Goal: Task Accomplishment & Management: Use online tool/utility

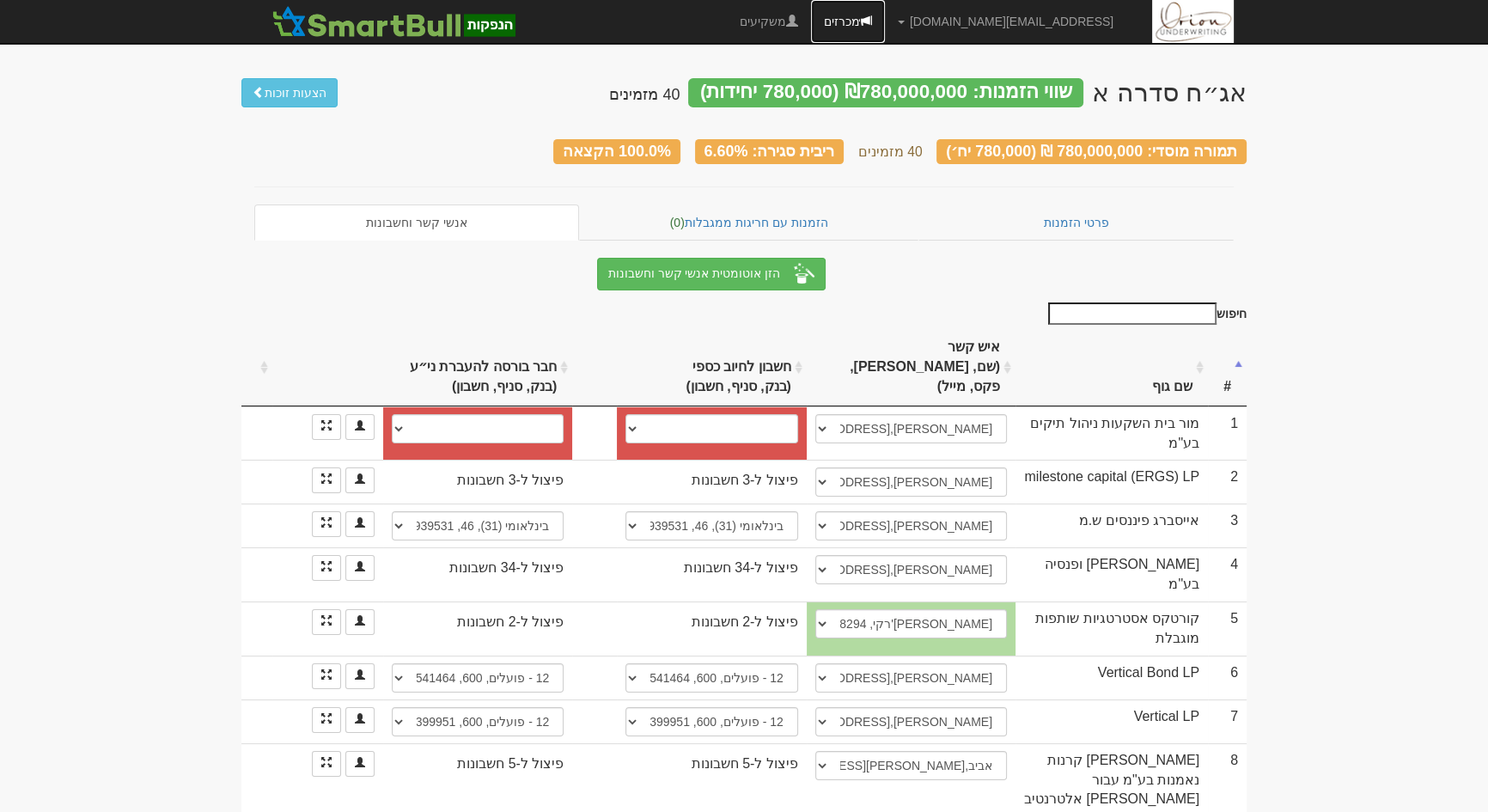
click at [885, 25] on link "מכרזים" at bounding box center [848, 21] width 74 height 43
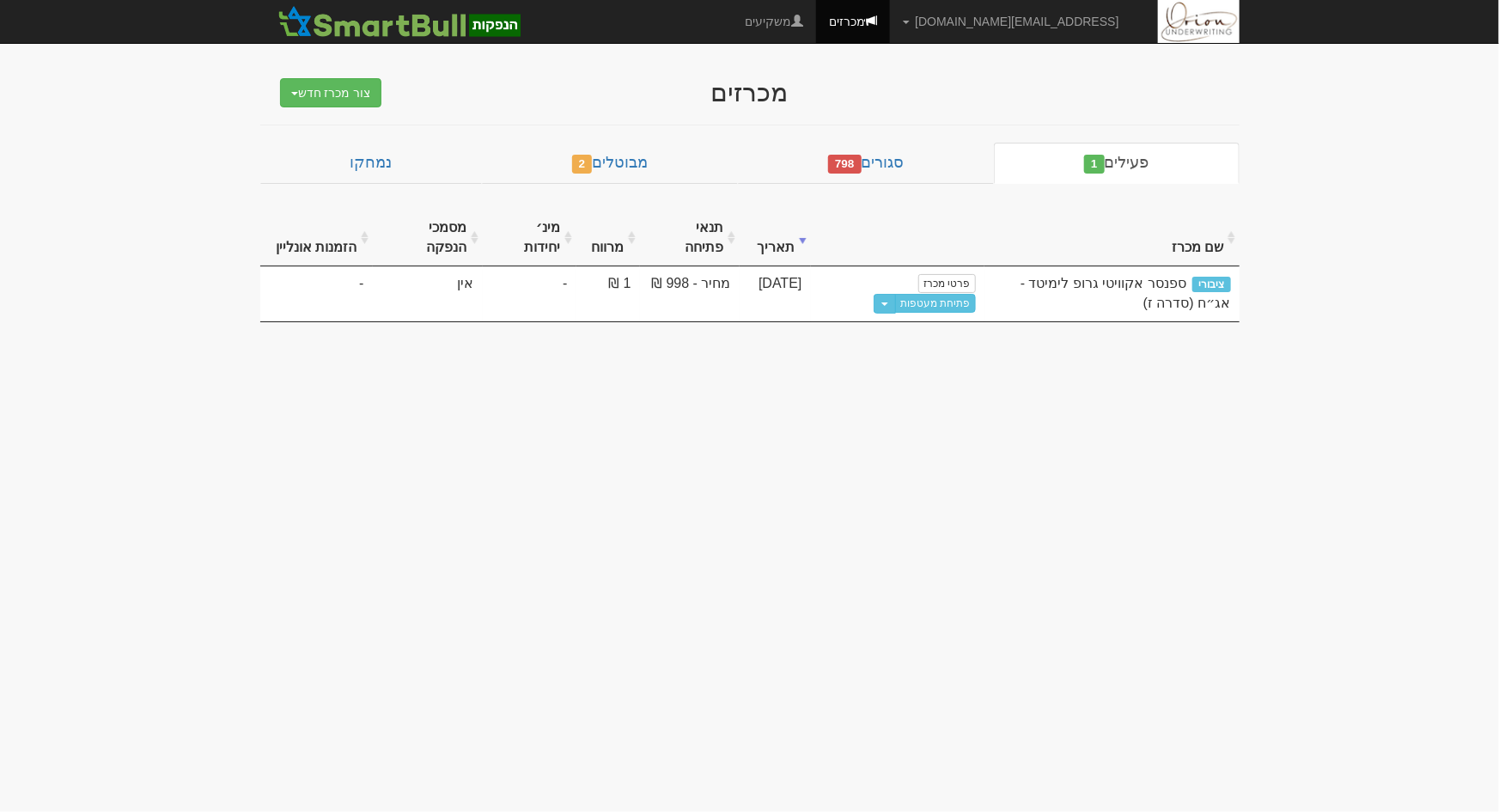
click at [933, 139] on div "מכרזים צור מכרז חדש מוסדי מוסדי מחתם אחר (ייבוא קובץ) ציבורי ללא מוסדי פעילים 1…" at bounding box center [750, 191] width 1005 height 261
click at [926, 153] on link "סגורים 798" at bounding box center [865, 163] width 256 height 41
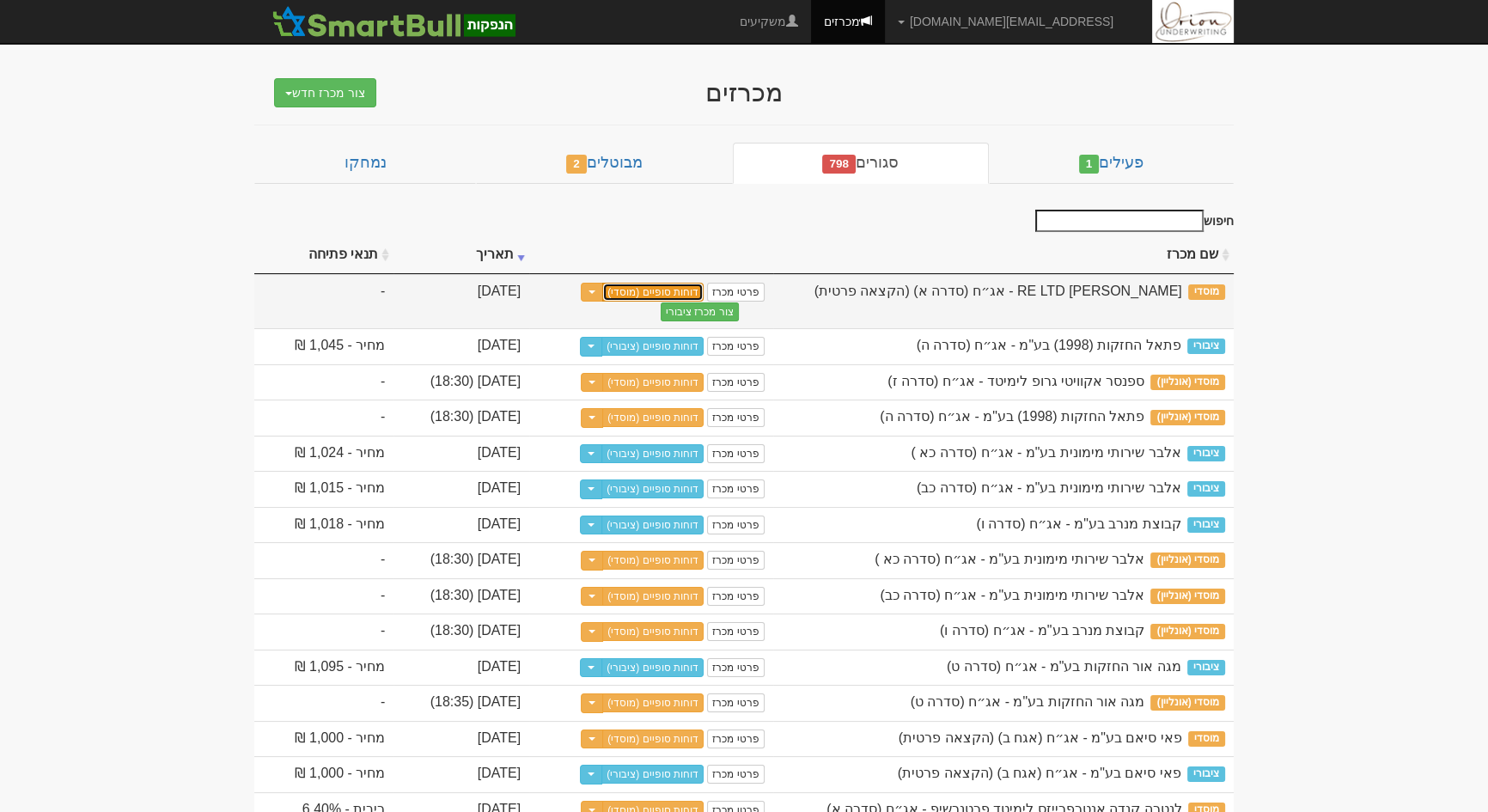
click at [704, 290] on link "דוחות סופיים (מוסדי)" at bounding box center [653, 292] width 101 height 19
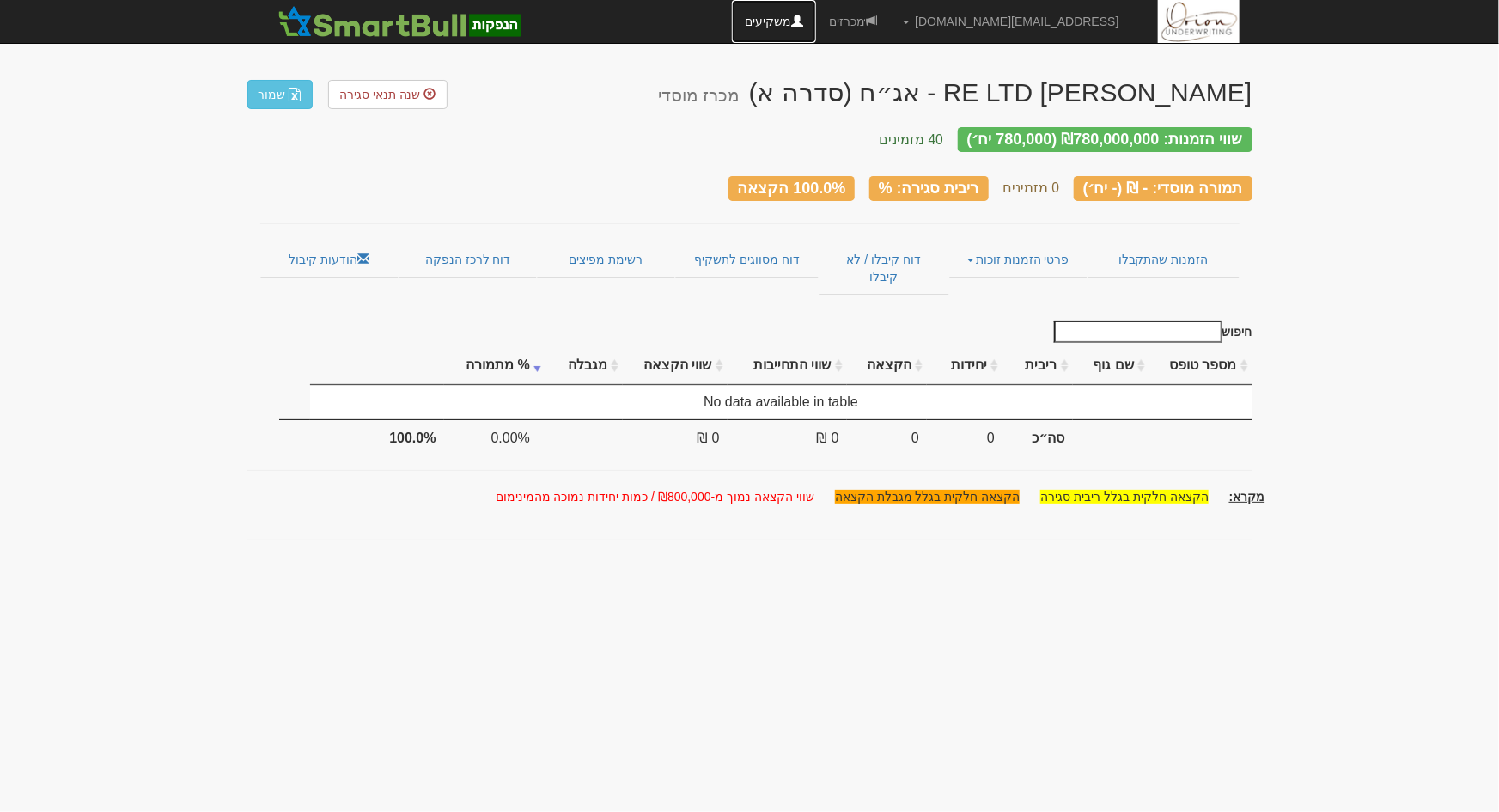
click at [803, 25] on span at bounding box center [797, 21] width 12 height 12
click at [890, 25] on link "מכרזים" at bounding box center [853, 21] width 74 height 43
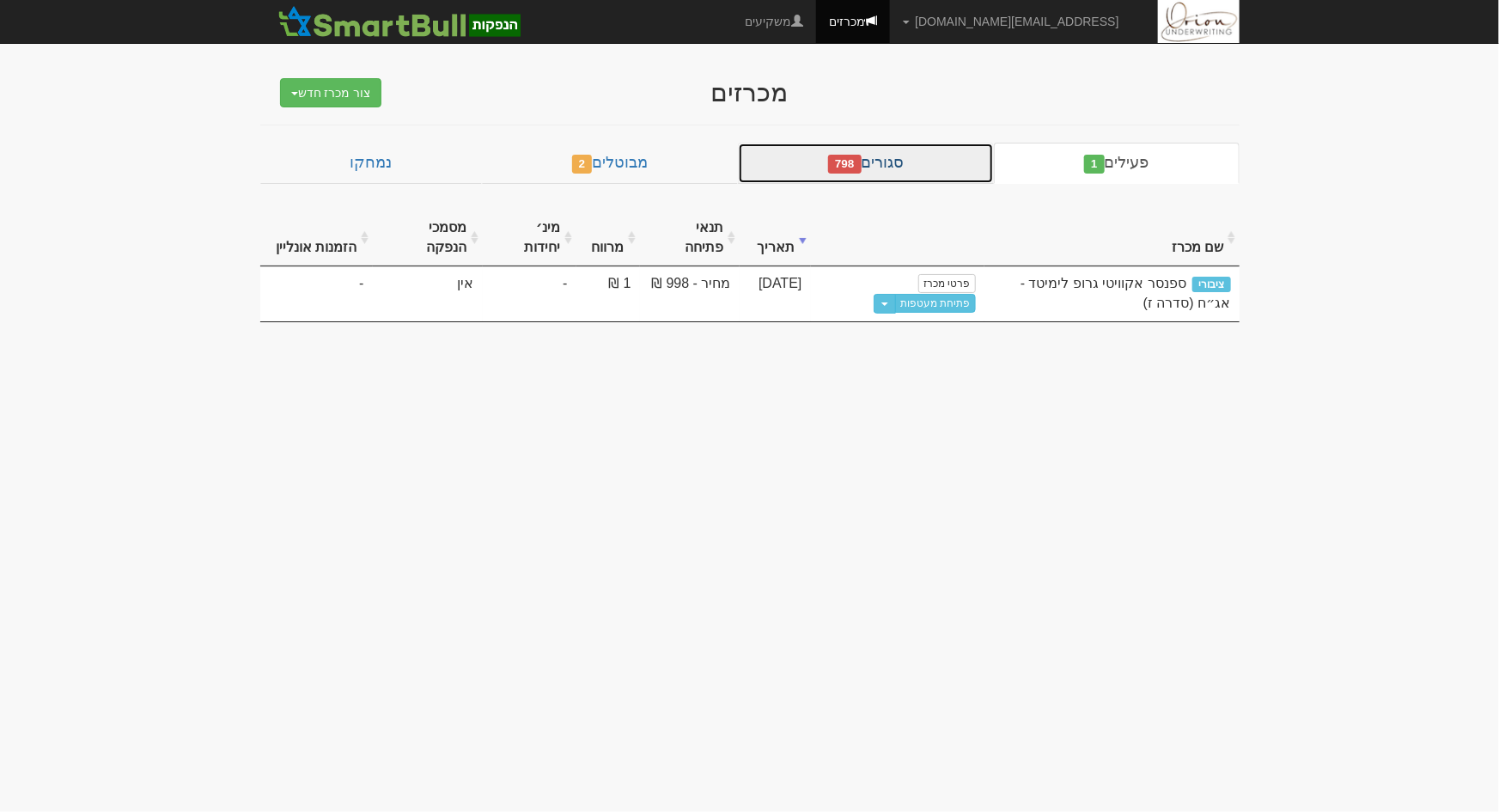
click at [957, 170] on link "סגורים 798" at bounding box center [865, 163] width 256 height 41
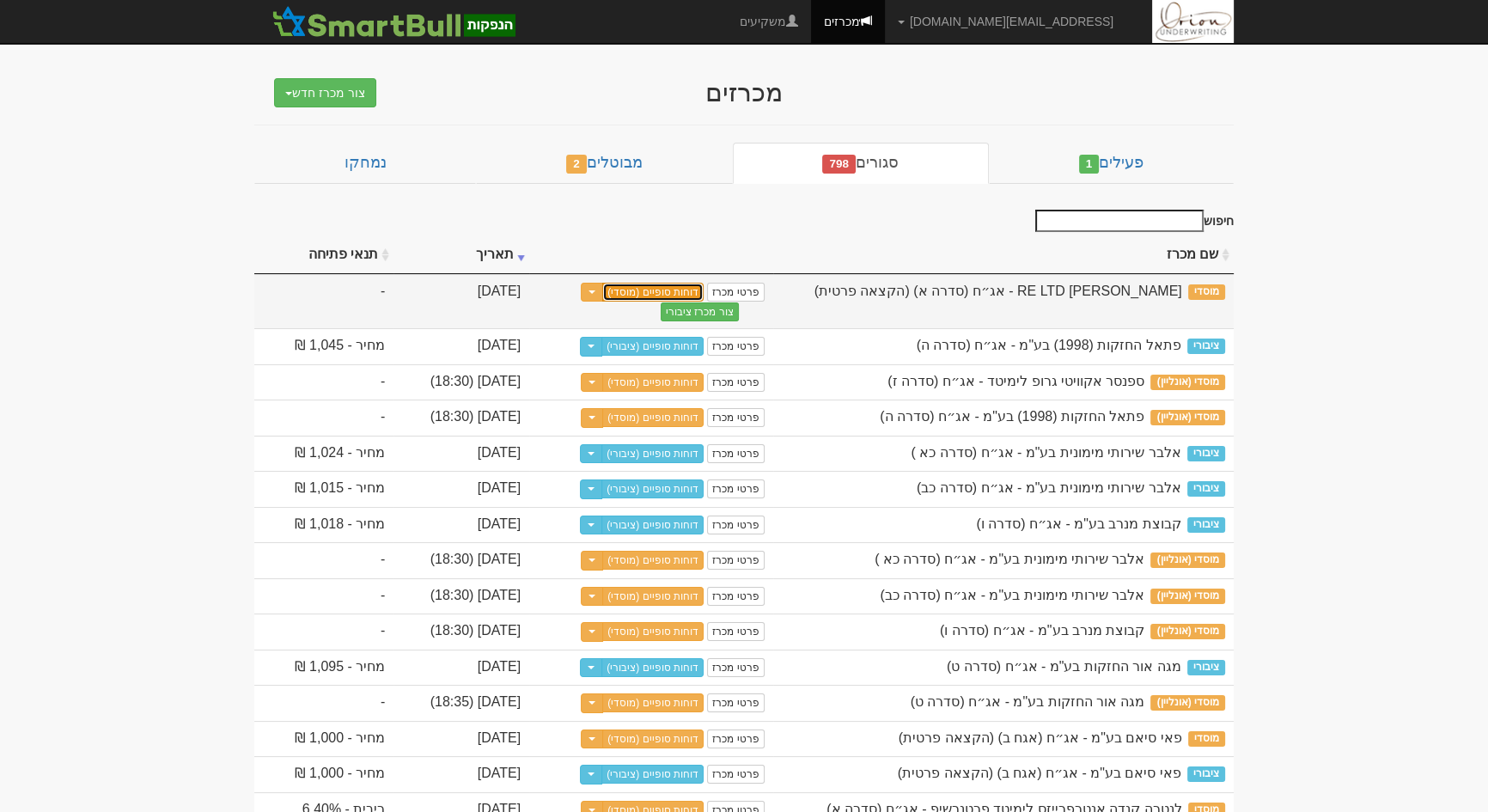
click at [704, 288] on link "דוחות סופיים (מוסדי)" at bounding box center [653, 292] width 101 height 19
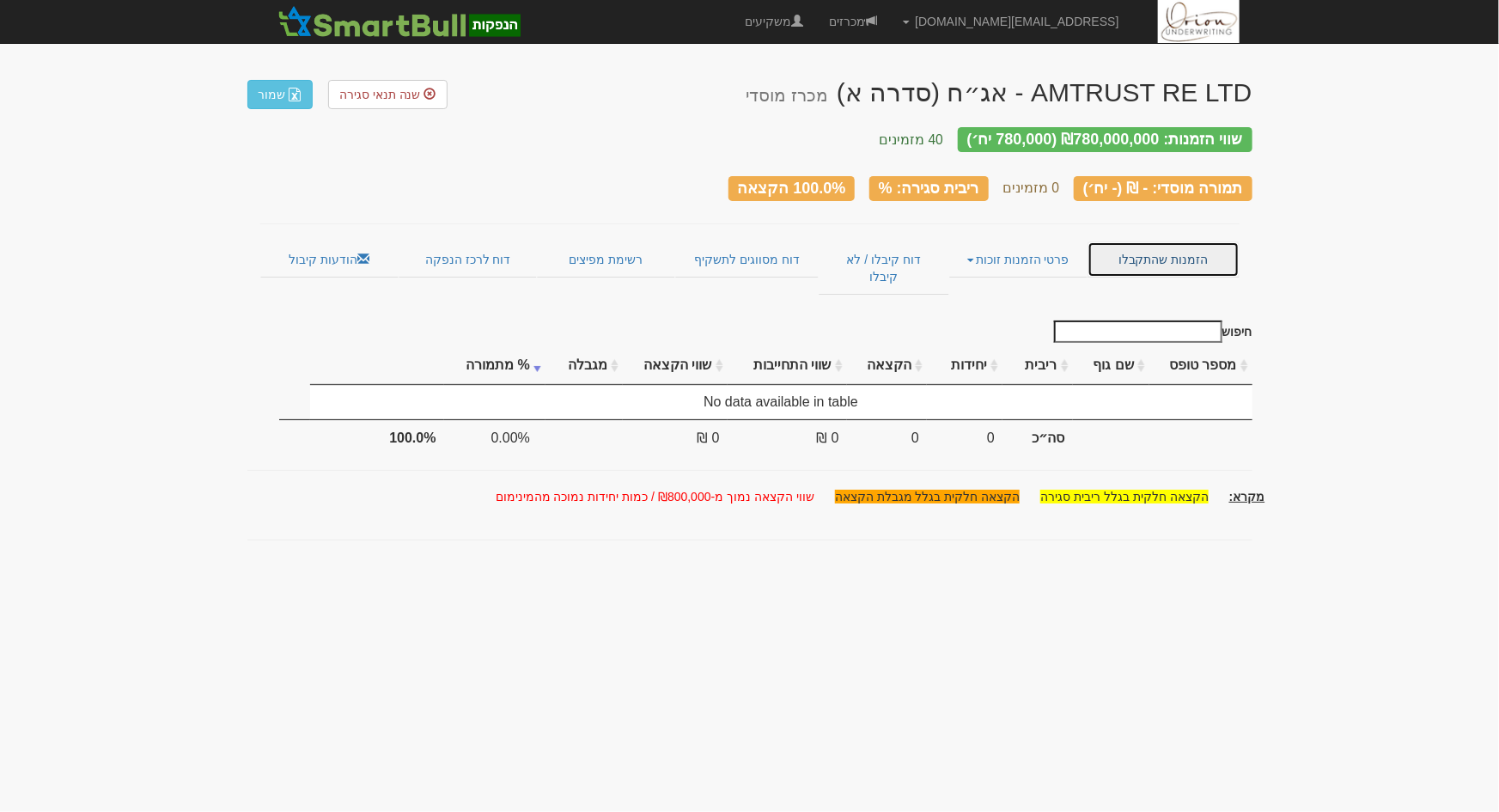
click at [1140, 241] on link "הזמנות שהתקבלו" at bounding box center [1162, 259] width 151 height 36
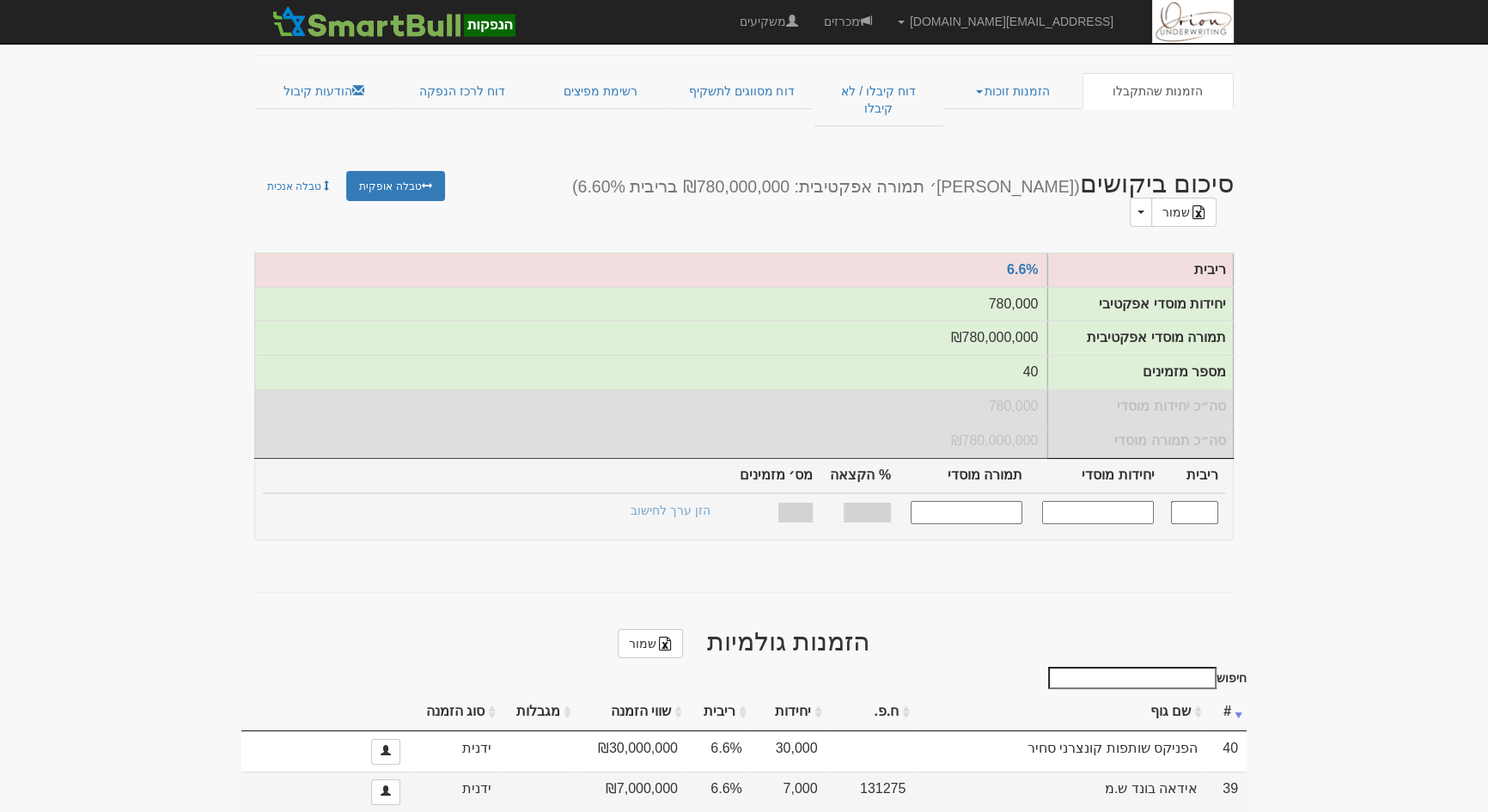
scroll to position [156, 0]
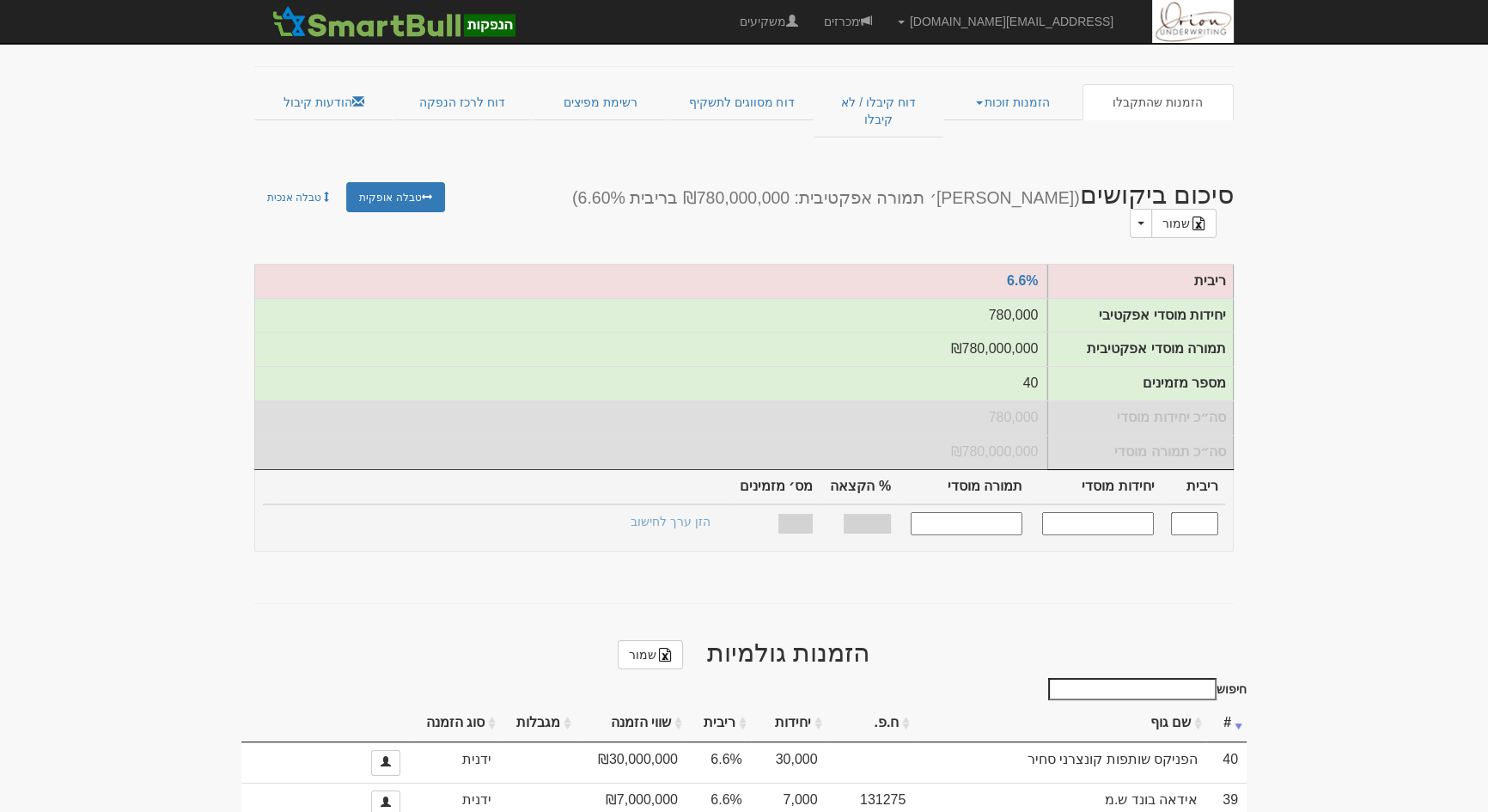
click at [1189, 512] on input "text" at bounding box center [1195, 524] width 47 height 24
type input "6.600"
type input "780,000"
type input "780,000,000"
type input "100%"
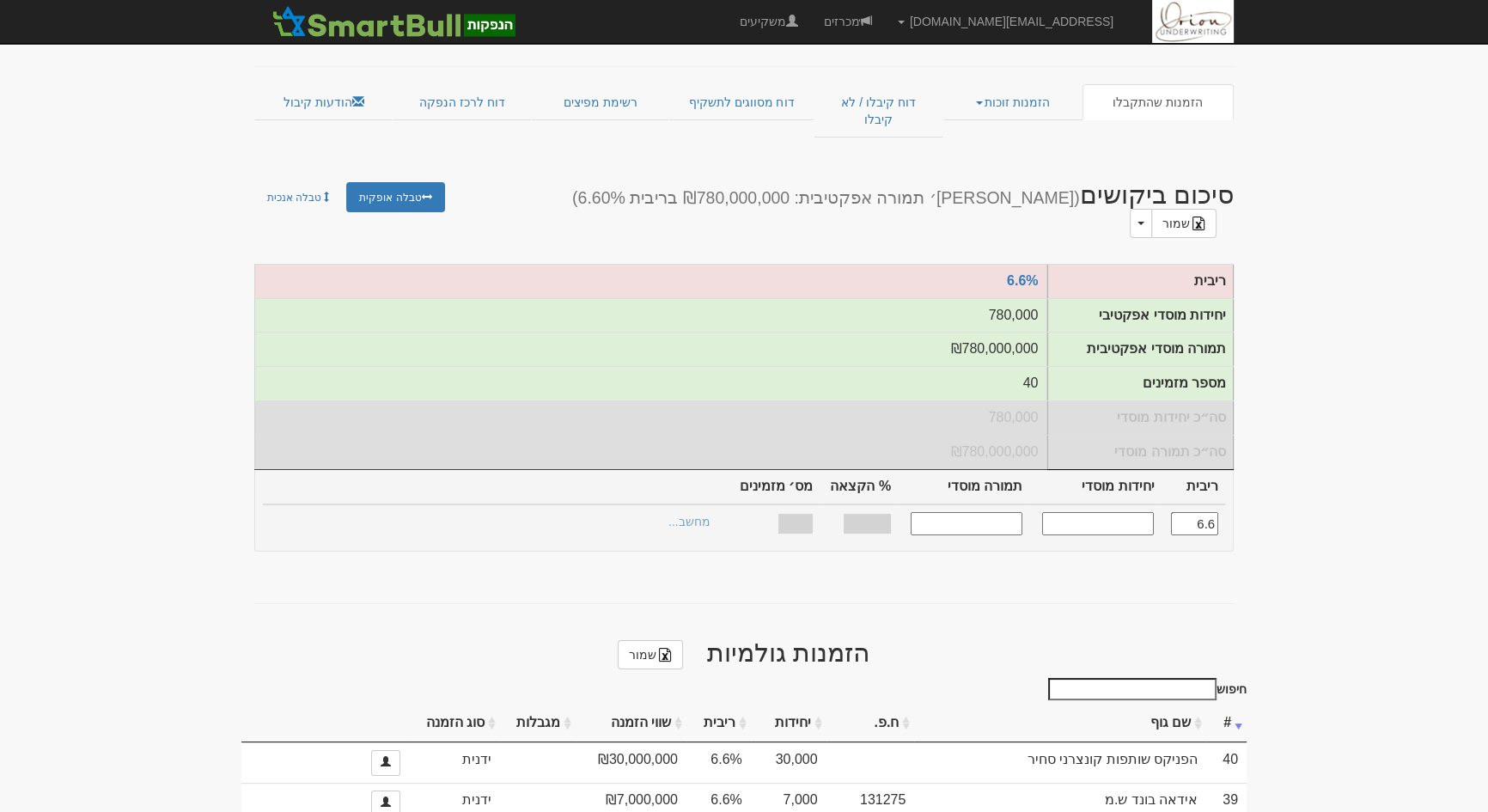
type input "40"
type input "6.600"
click at [691, 512] on link "הצעות זוכות >" at bounding box center [675, 524] width 94 height 24
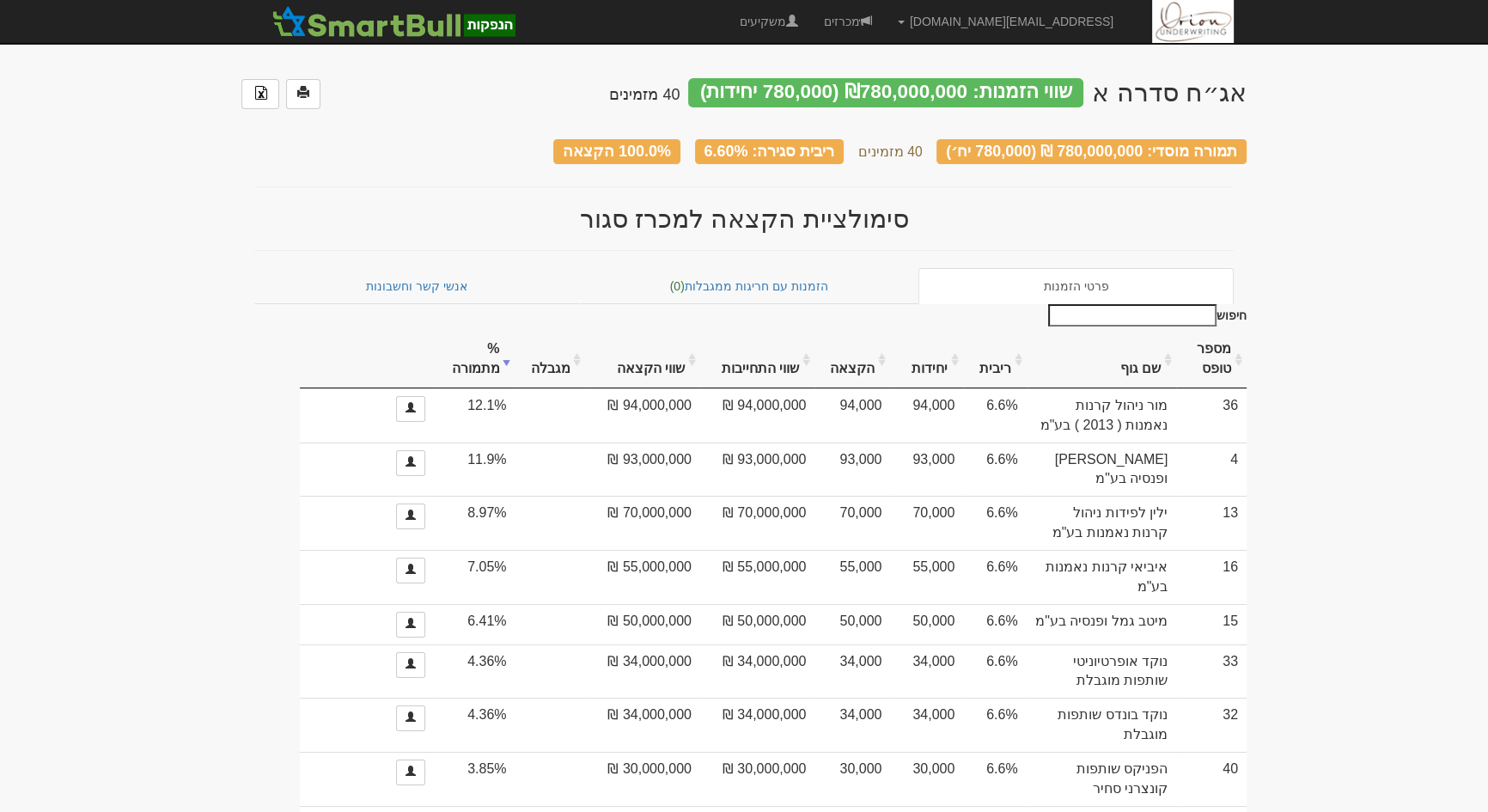
click at [438, 276] on link "אנשי קשר וחשבונות" at bounding box center [417, 286] width 325 height 36
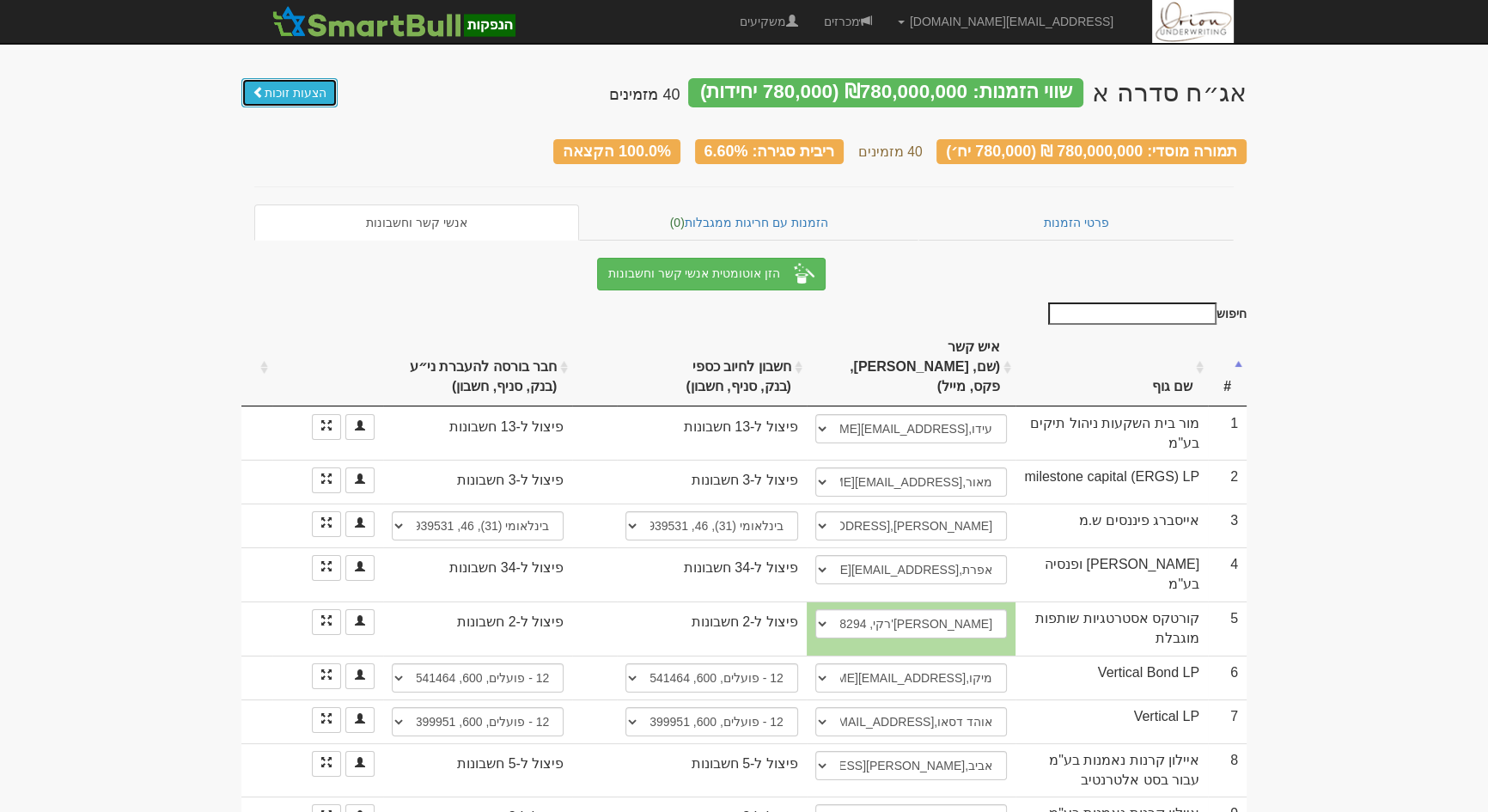
click at [296, 94] on link "הצעות זוכות" at bounding box center [289, 92] width 96 height 29
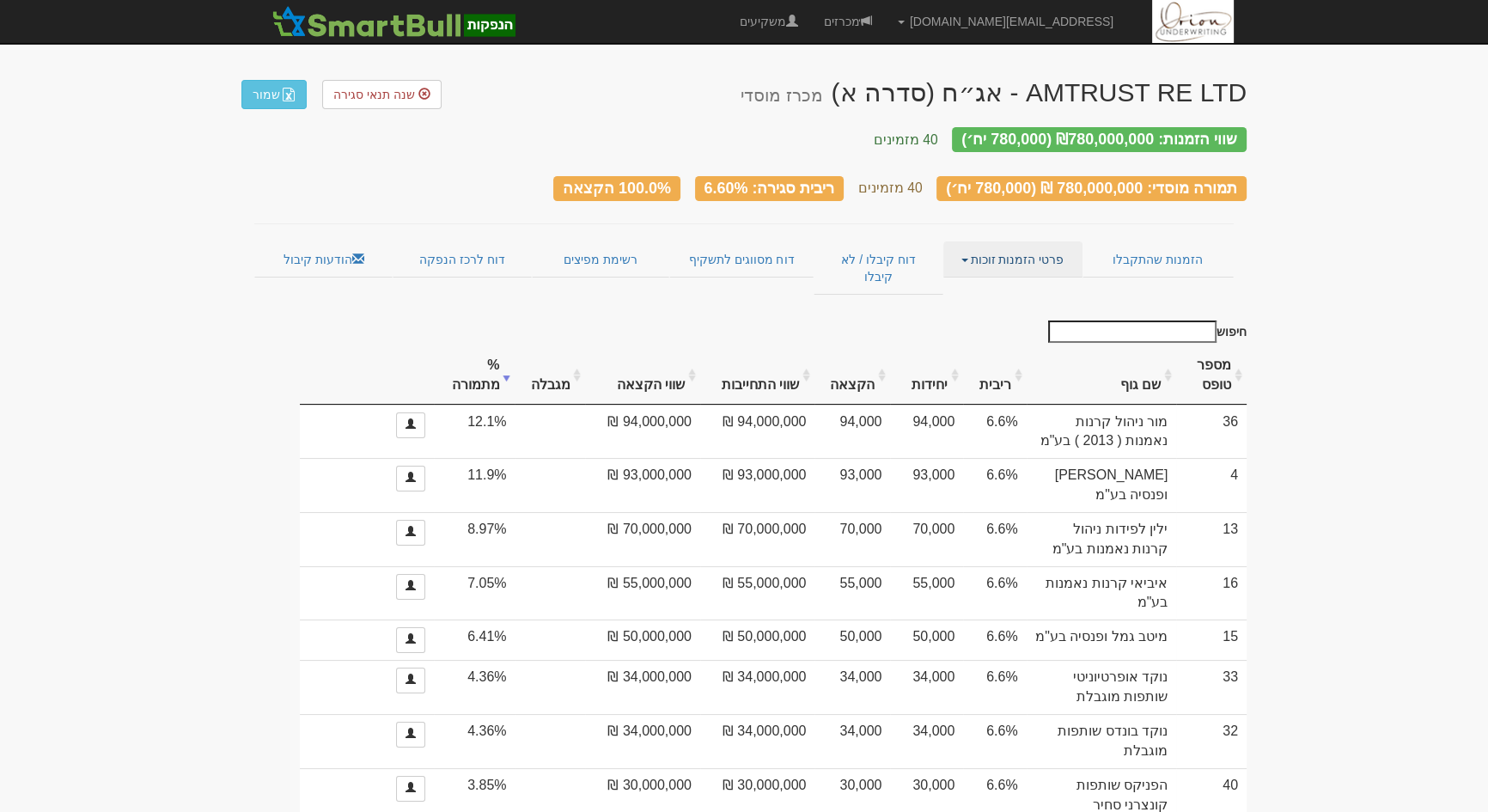
click at [1030, 241] on link "פרטי הזמנות זוכות" at bounding box center [1012, 259] width 138 height 36
click at [1019, 276] on ul "אנשי קשר וחשבונות" at bounding box center [1013, 292] width 137 height 32
click at [1030, 242] on link "פרטי הזמנות זוכות" at bounding box center [1012, 259] width 138 height 36
click at [1025, 281] on link "אנשי קשר וחשבונות" at bounding box center [1013, 293] width 136 height 23
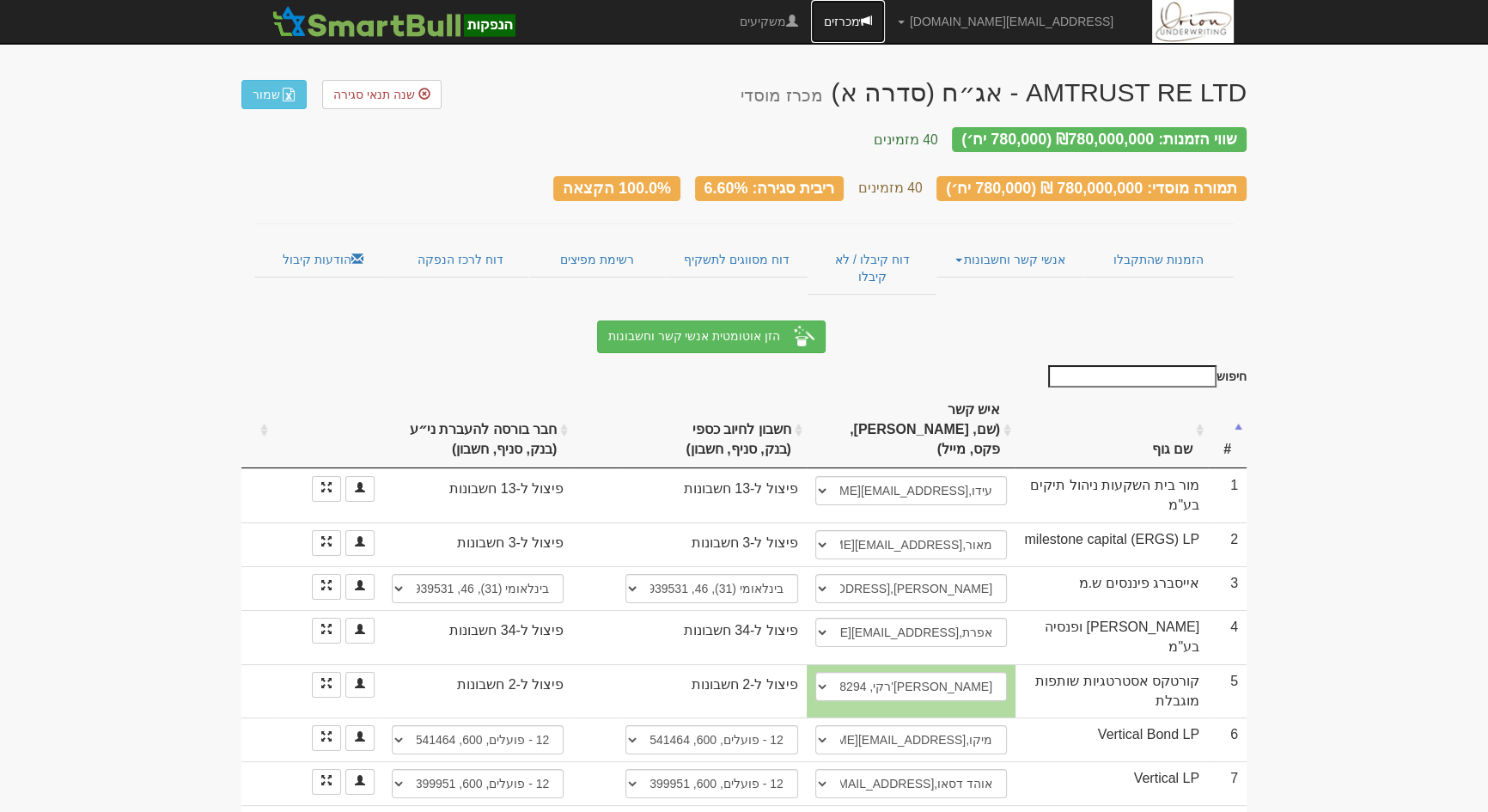
click at [873, 17] on span at bounding box center [866, 21] width 12 height 12
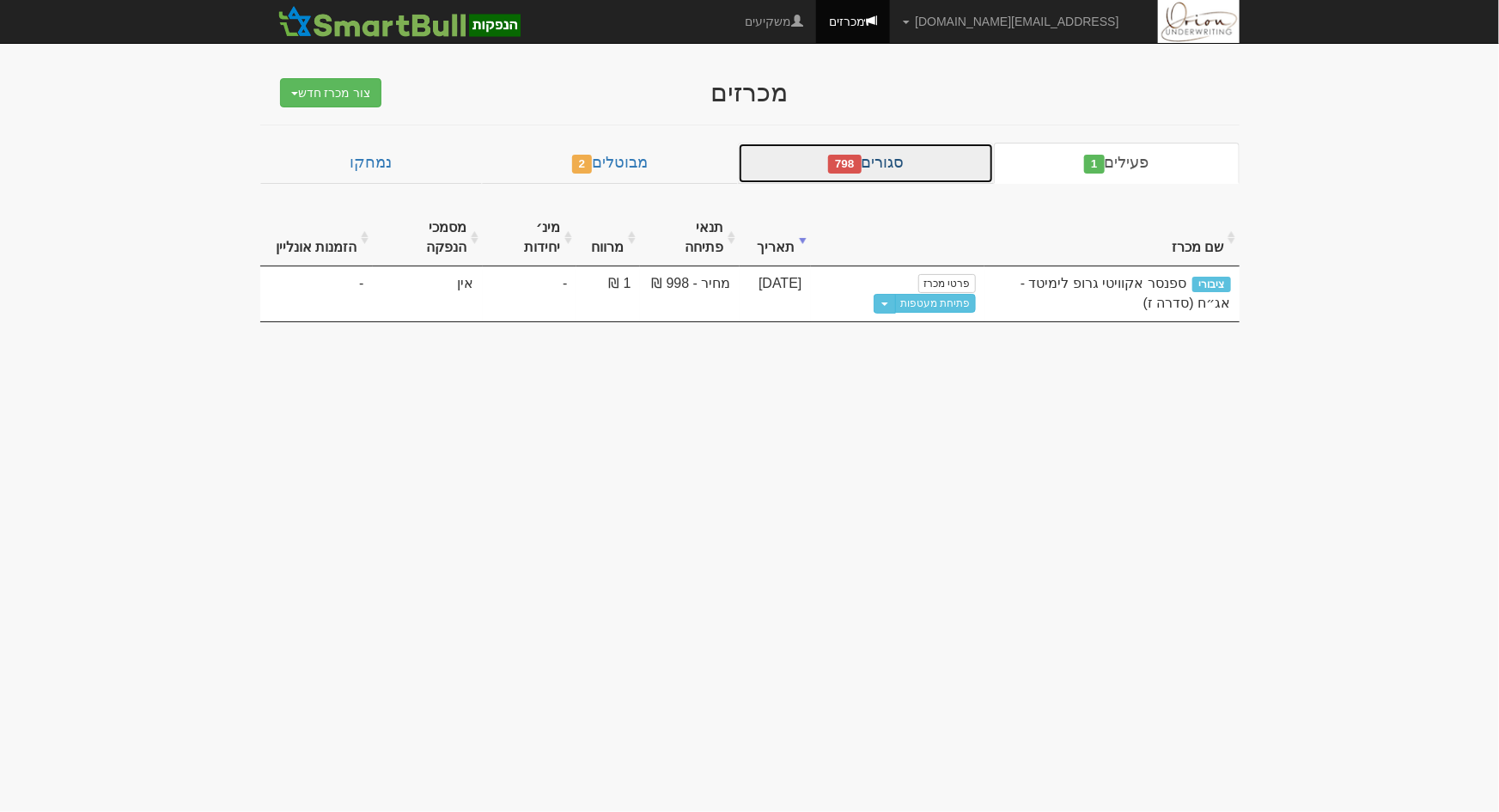
click at [952, 156] on link "סגורים 798" at bounding box center [865, 163] width 256 height 41
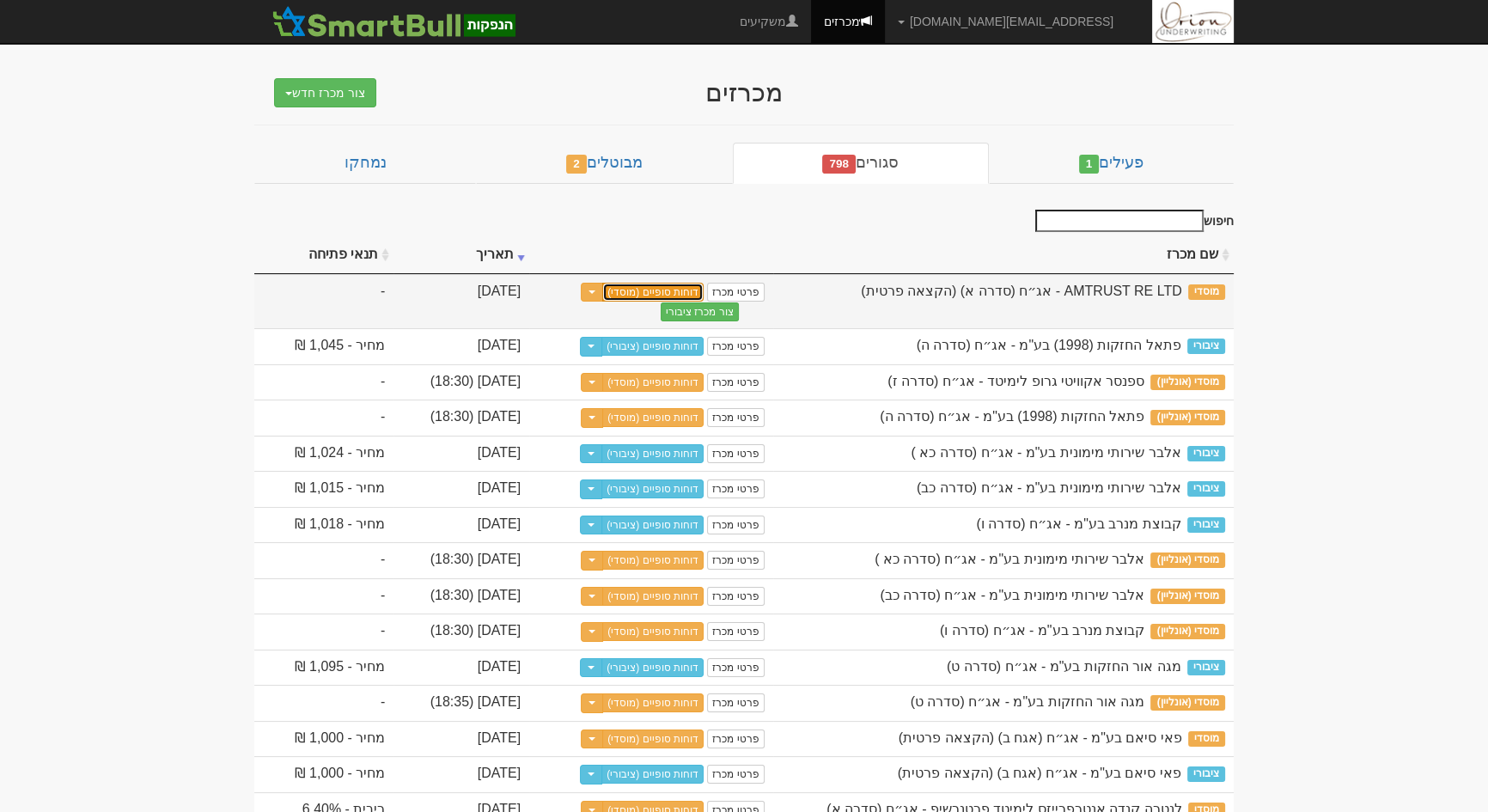
click at [704, 285] on link "דוחות סופיים (מוסדי)" at bounding box center [653, 292] width 101 height 19
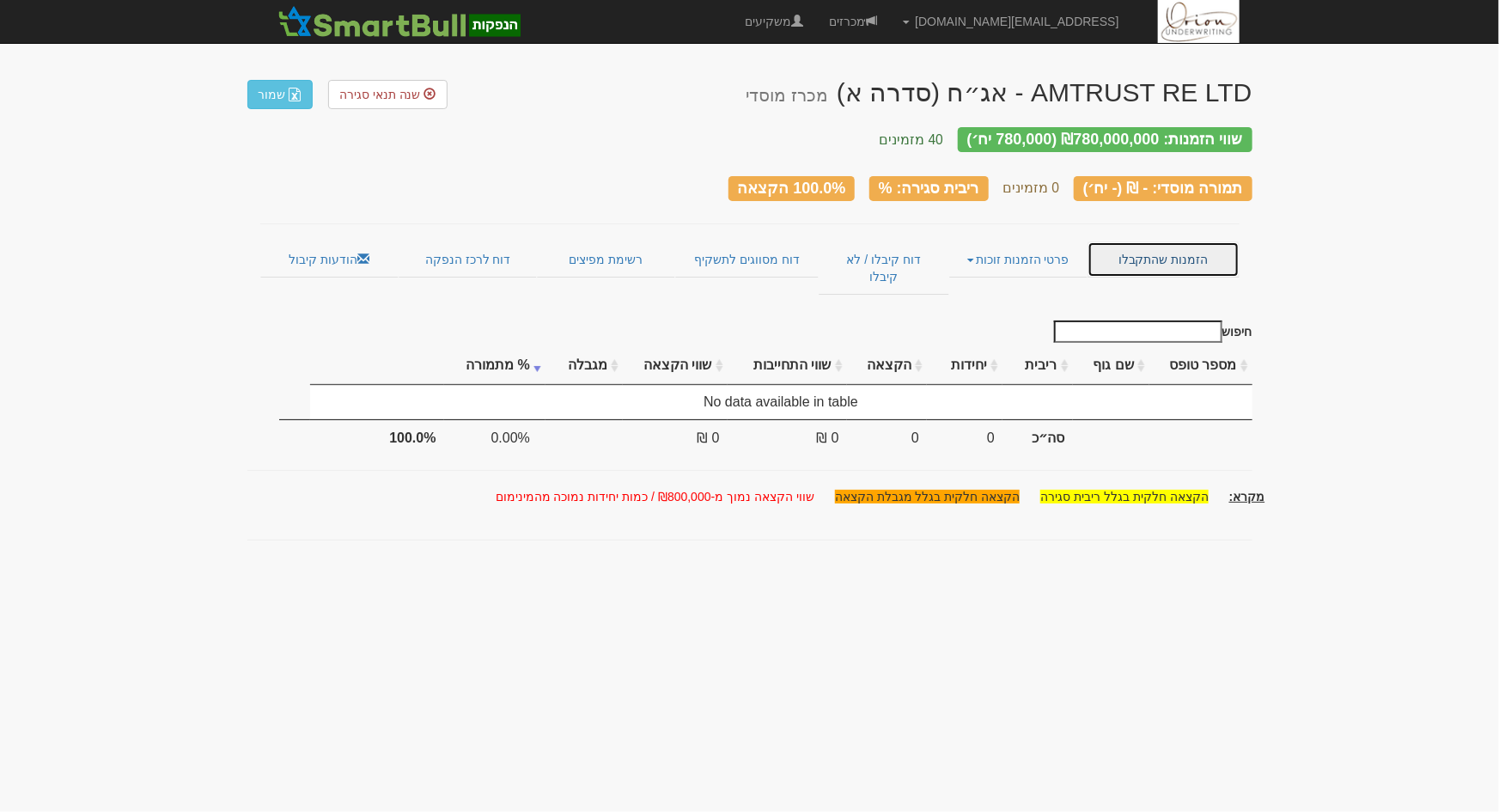
click at [1196, 241] on link "הזמנות שהתקבלו" at bounding box center [1162, 259] width 151 height 36
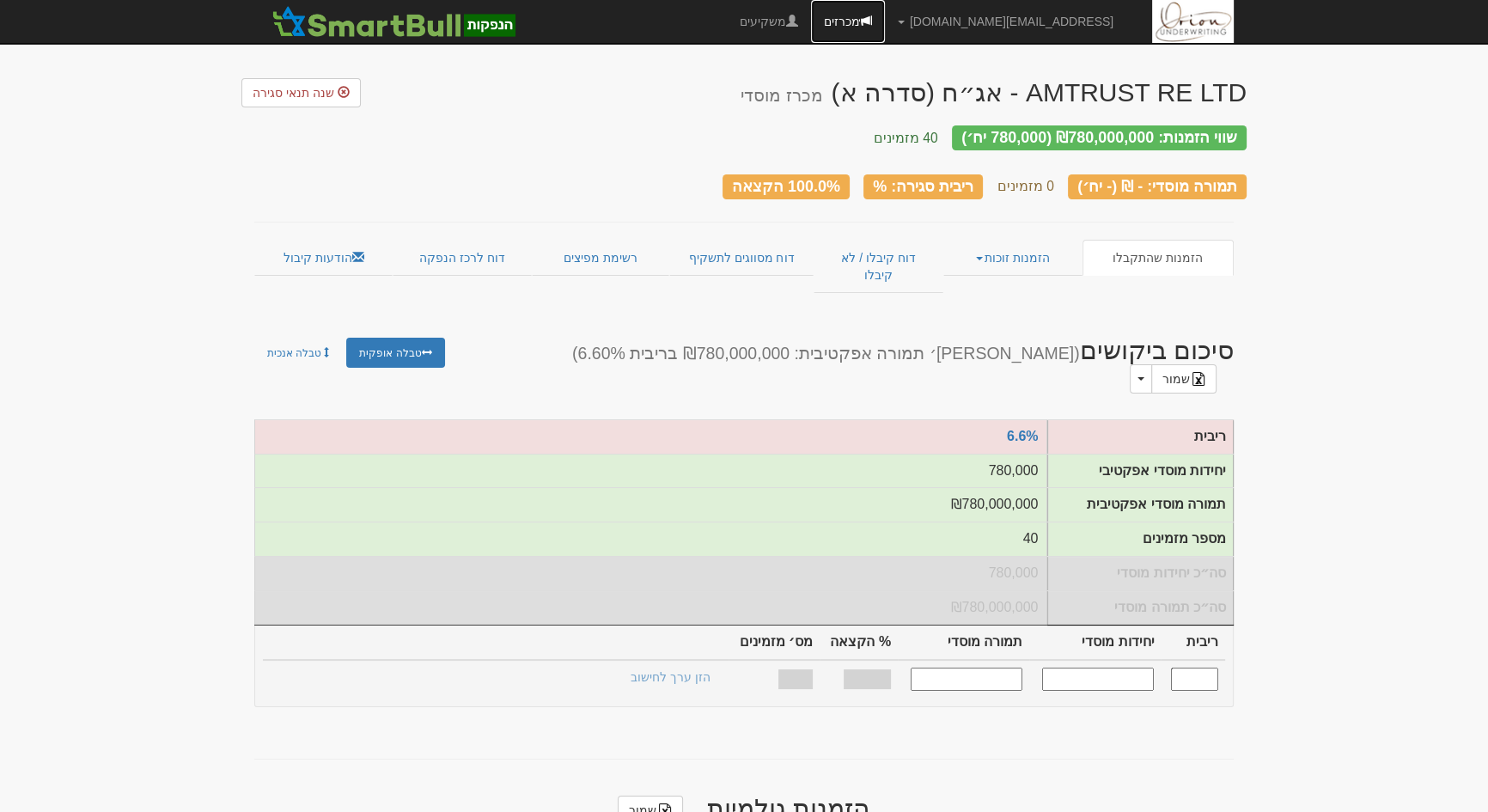
click at [885, 24] on link "מכרזים" at bounding box center [848, 21] width 74 height 43
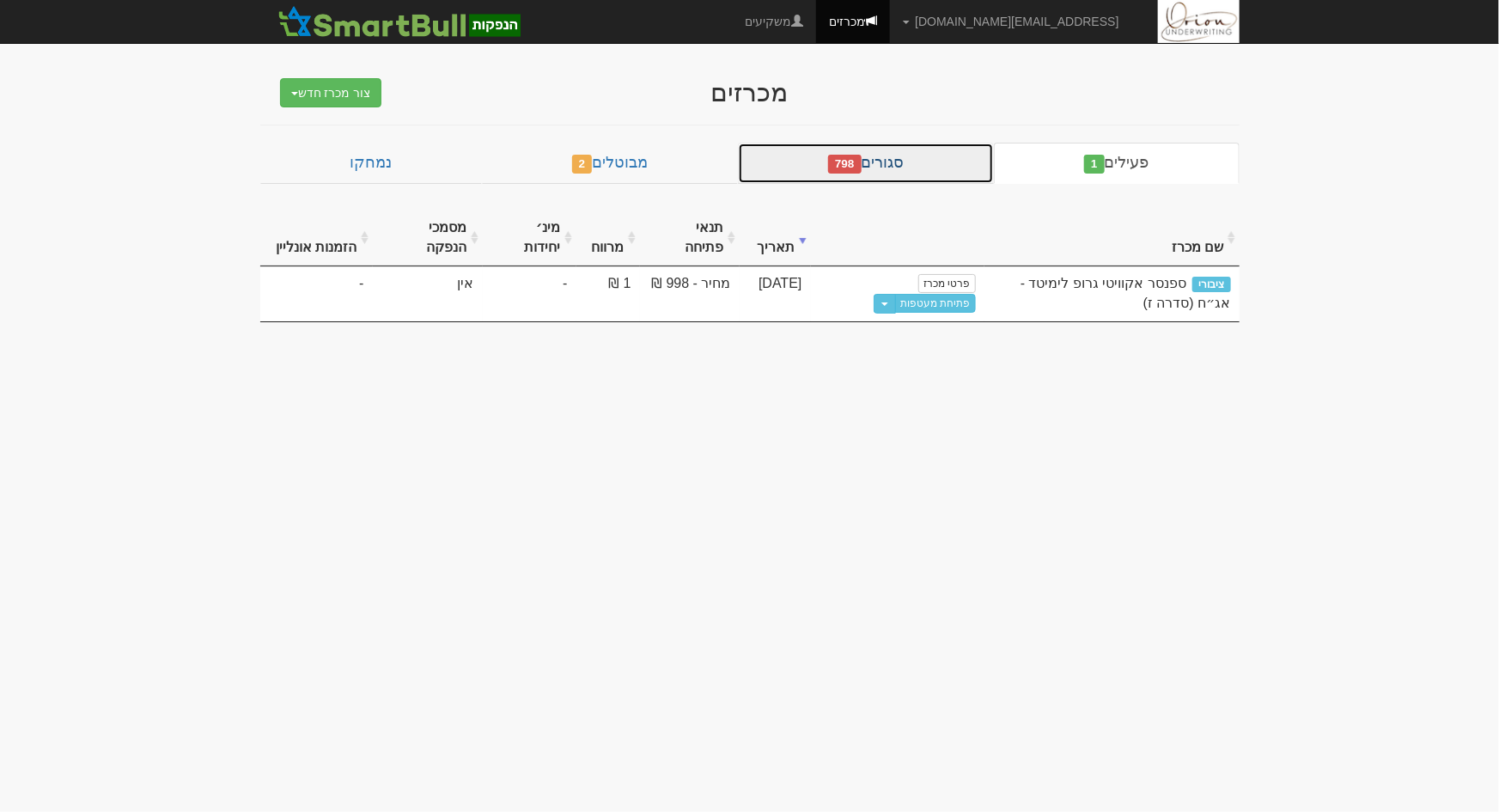
click at [933, 170] on link "סגורים 798" at bounding box center [865, 163] width 256 height 41
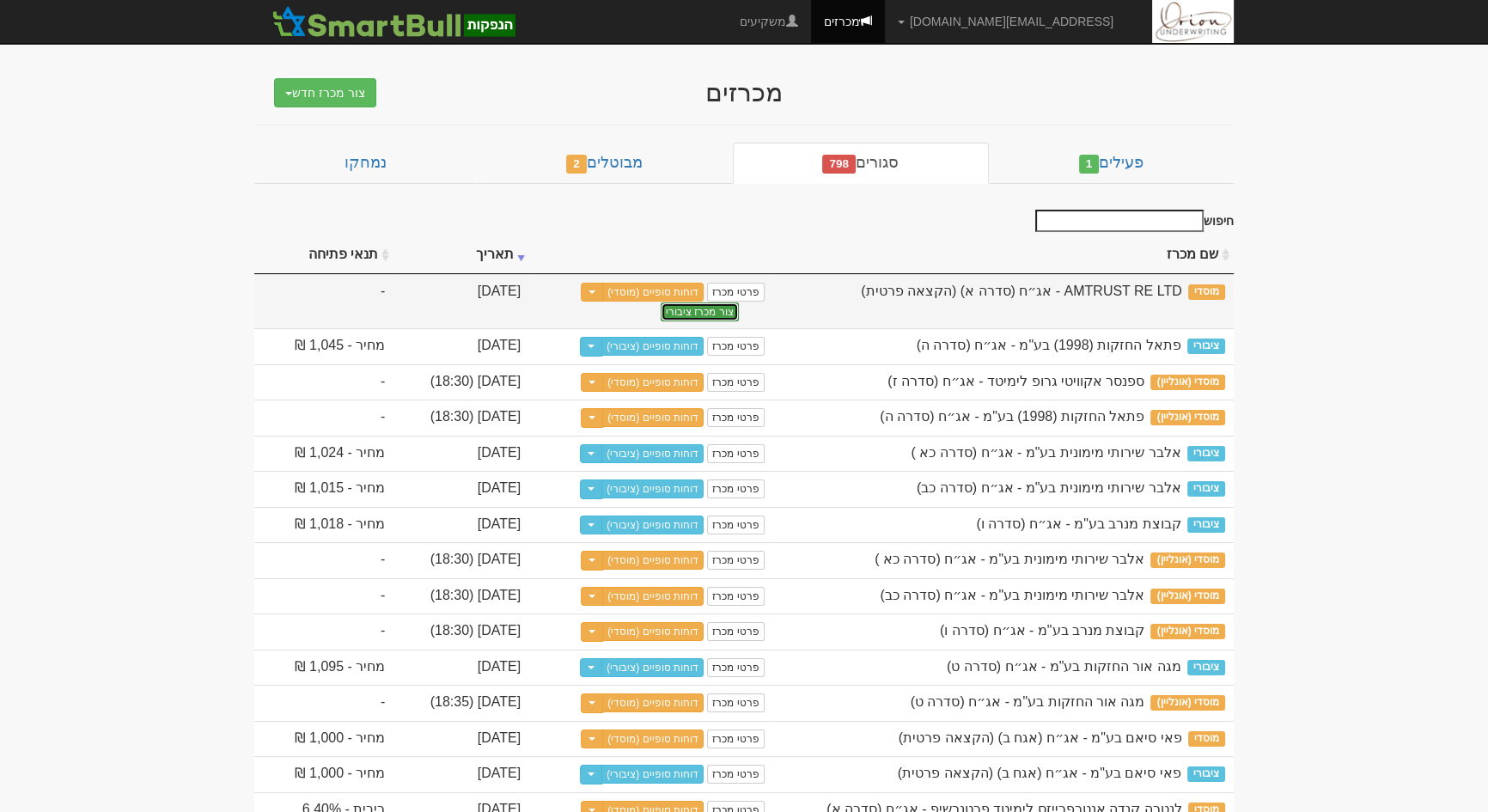
click at [678, 302] on button "צור מכרז ציבורי" at bounding box center [699, 312] width 78 height 19
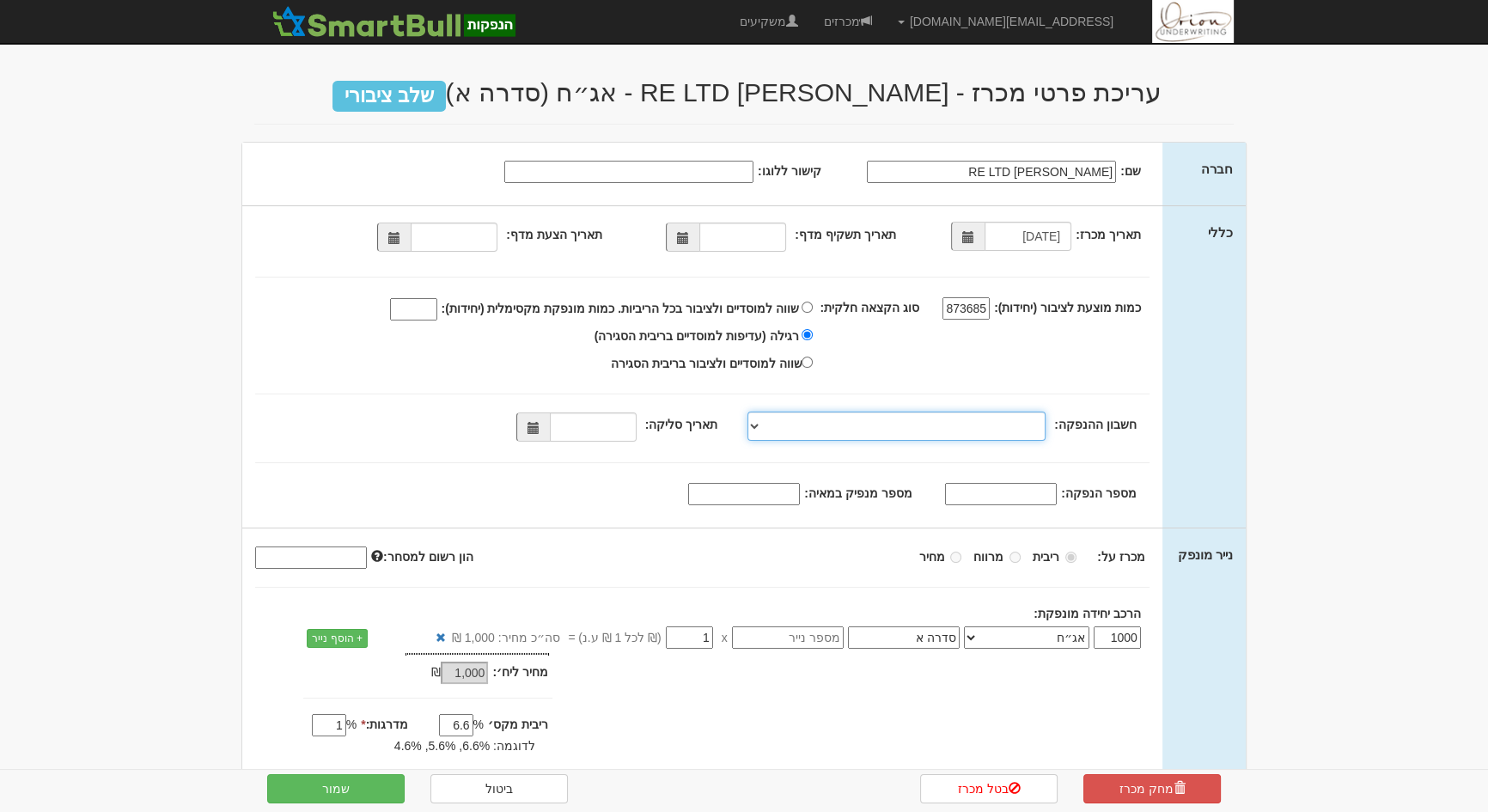
click at [899, 417] on select "[PERSON_NAME], 480, 123775, [FINANCIAL_ID] [PERSON_NAME], 480, 123767, [FINANCI…" at bounding box center [896, 426] width 298 height 29
click at [335, 794] on button "שמור" at bounding box center [336, 788] width 137 height 29
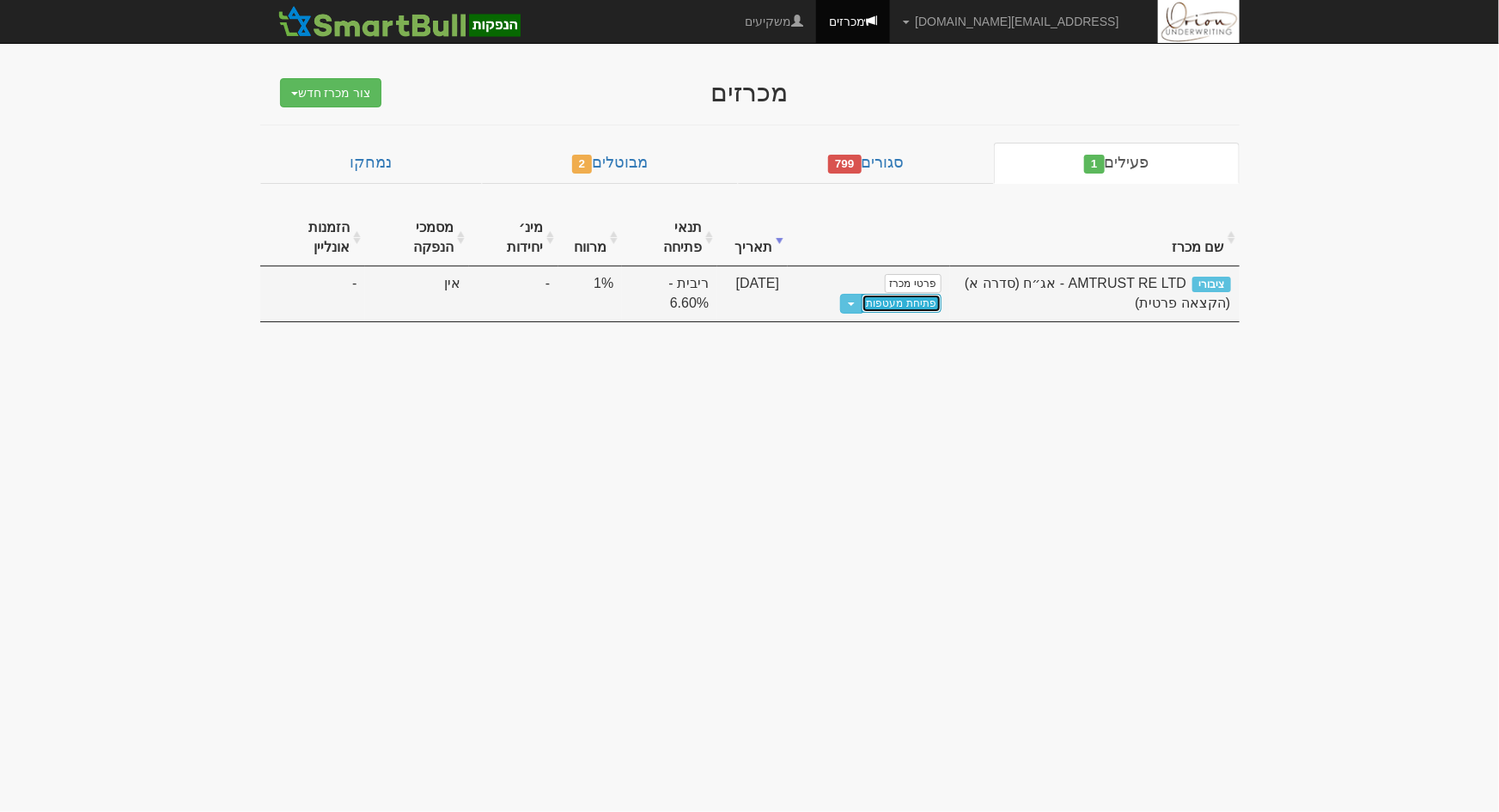
click at [903, 306] on link "פתיחת מעטפות" at bounding box center [901, 303] width 80 height 19
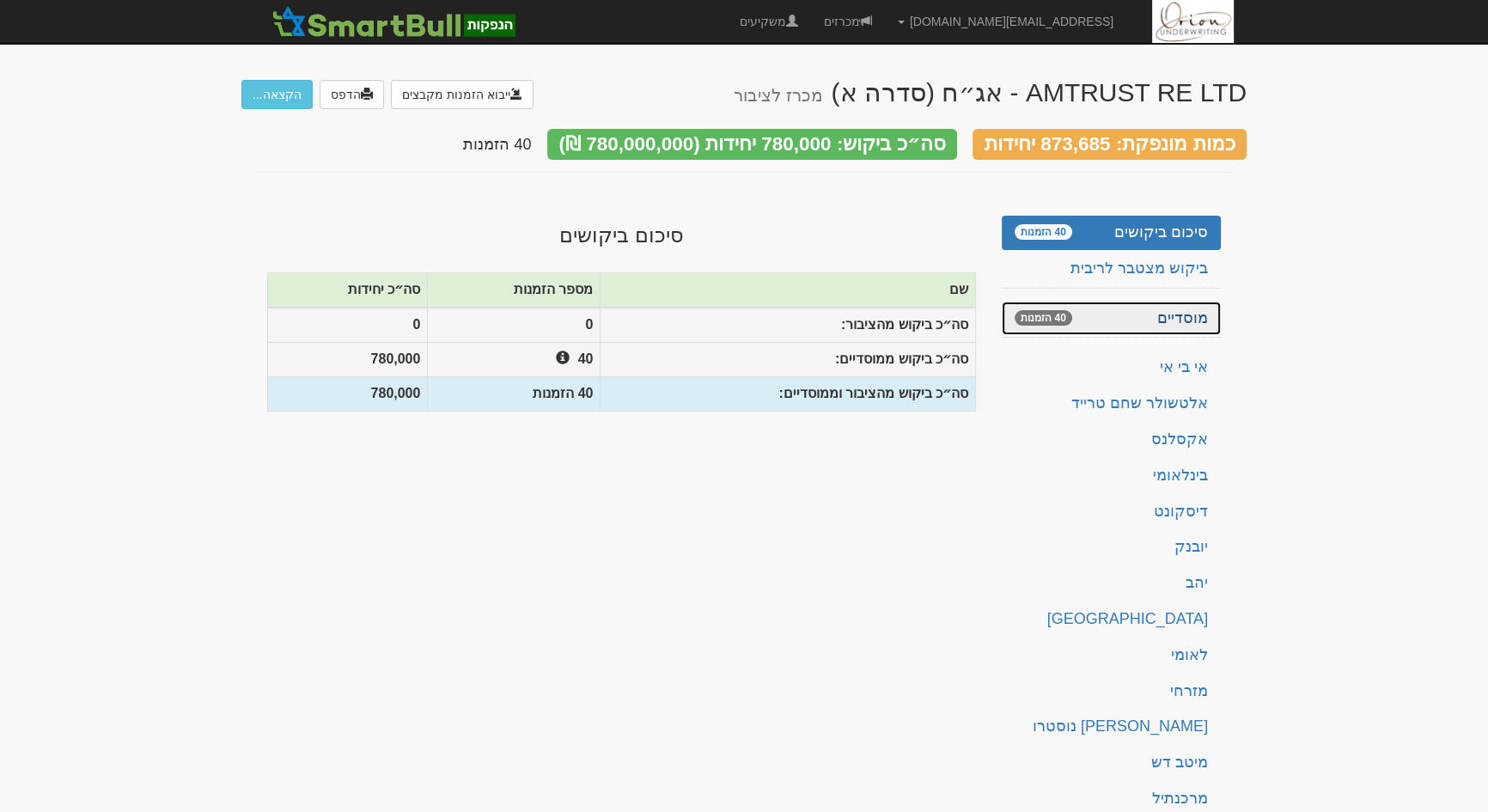
click at [1186, 320] on link "מוסדיים 40 הזמנות" at bounding box center [1111, 318] width 219 height 34
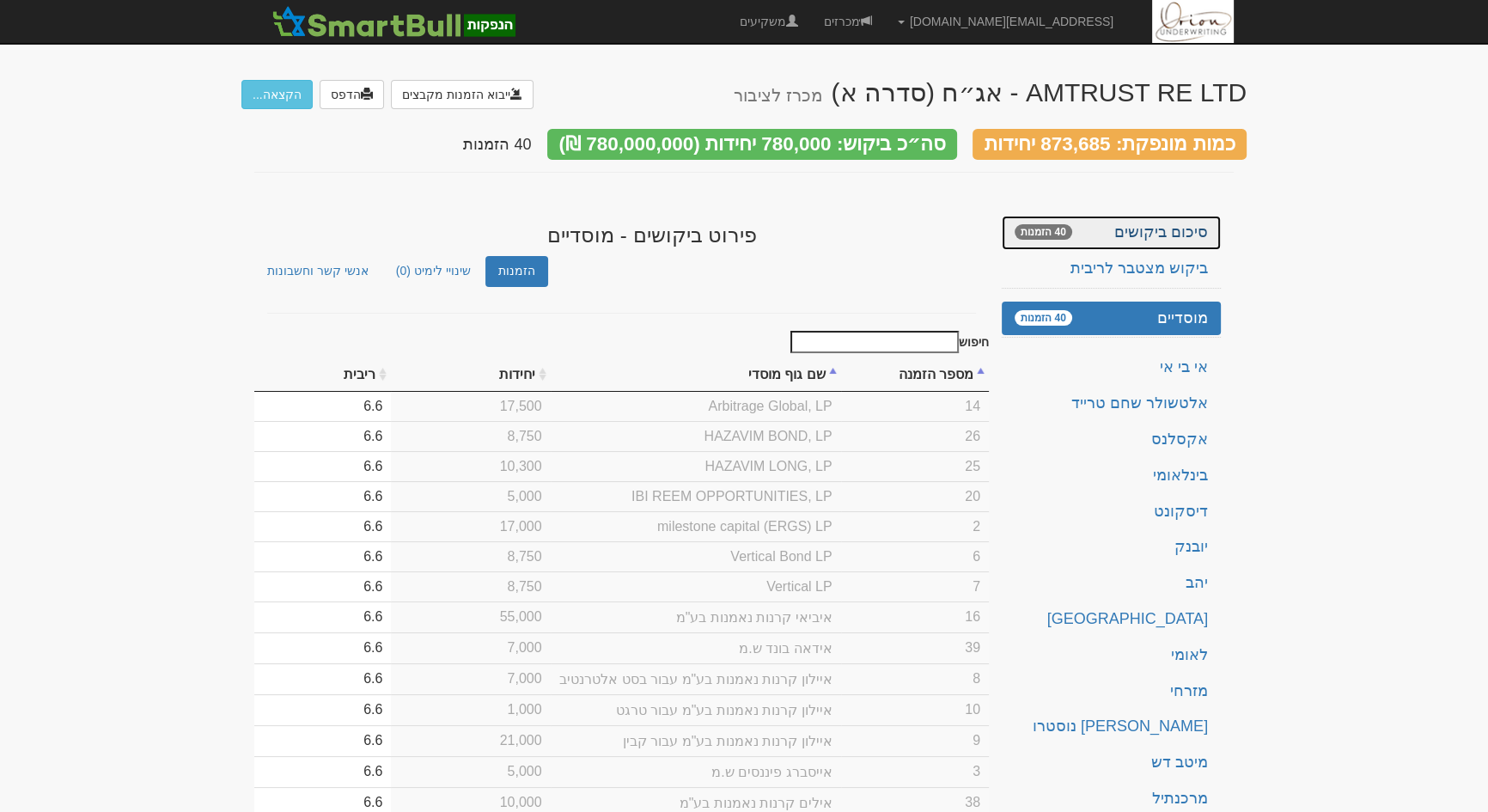
click at [1109, 220] on link "סיכום ביקושים 40 הזמנות" at bounding box center [1111, 232] width 219 height 34
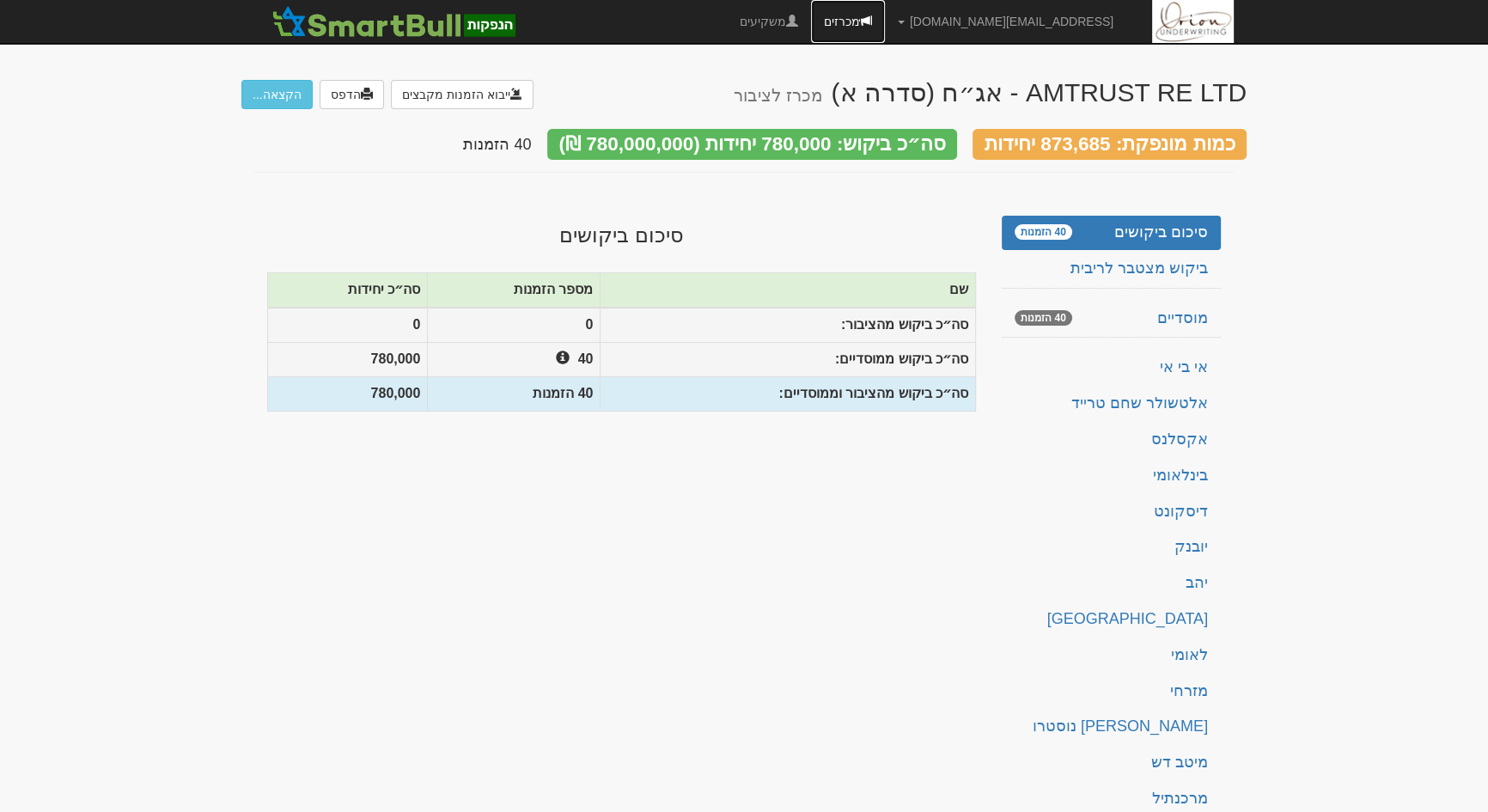
click at [885, 24] on link "מכרזים" at bounding box center [848, 21] width 74 height 43
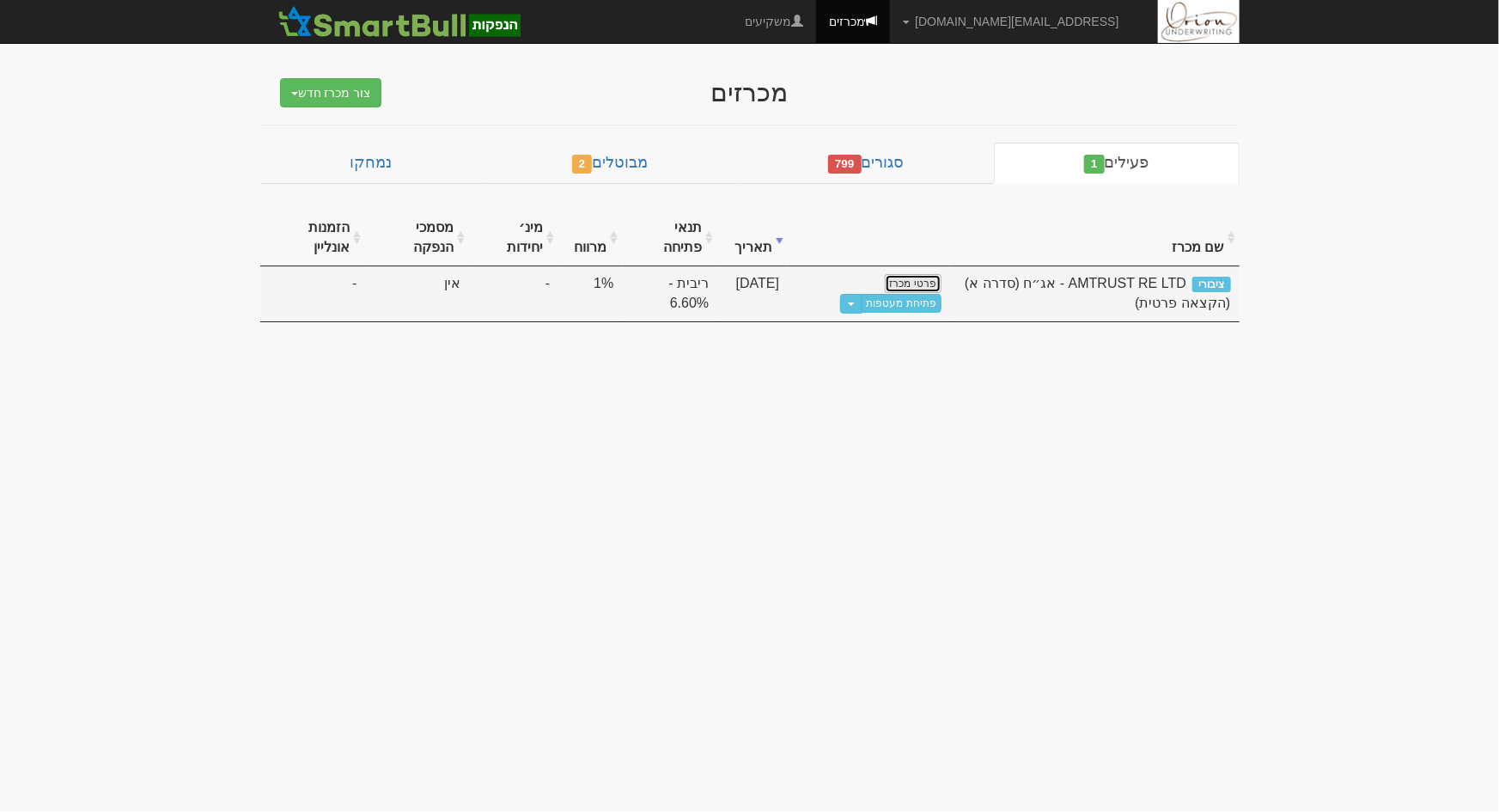
click at [931, 277] on link "פרטי מכרז" at bounding box center [913, 284] width 57 height 19
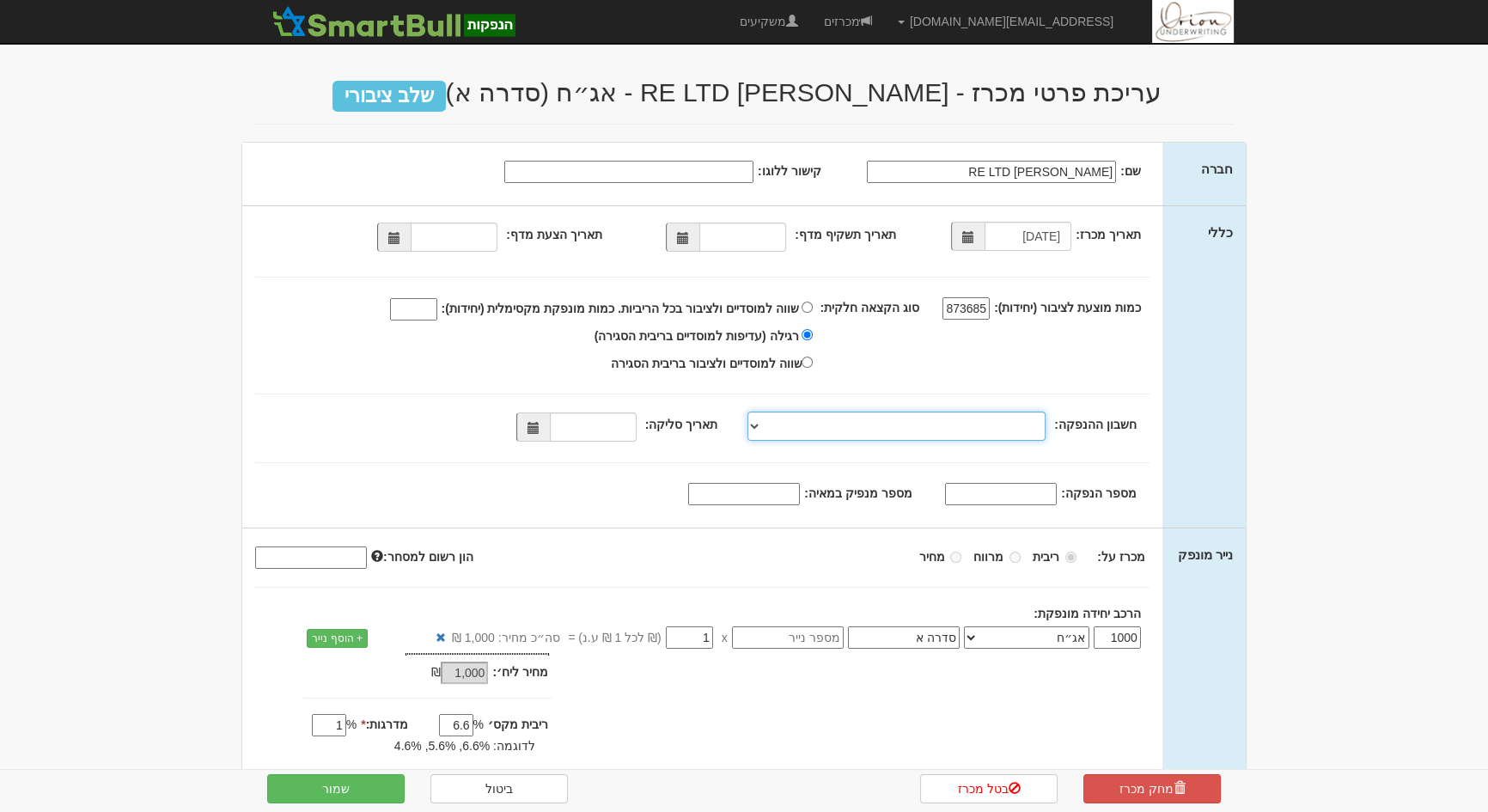
click at [1005, 425] on select "[PERSON_NAME], 480, 123775, [FINANCIAL_ID] [PERSON_NAME], 480, 123767, [FINANCI…" at bounding box center [896, 426] width 298 height 29
select select "[PERSON_NAME][GEOGRAPHIC_DATA][FINANCIAL_ID]"
click at [752, 412] on select "[PERSON_NAME], 480, 123775, [FINANCIAL_ID] [PERSON_NAME], 480, 123767, [FINANCI…" at bounding box center [896, 426] width 298 height 29
drag, startPoint x: 338, startPoint y: 788, endPoint x: 497, endPoint y: 545, distance: 290.4
click at [497, 545] on div "עריכת פרטי מכרז - AMTRUST RE LTD - אג״ח (סדרה א) שלב ציבורי חברה שם: AMTRUST RE…" at bounding box center [744, 489] width 1005 height 856
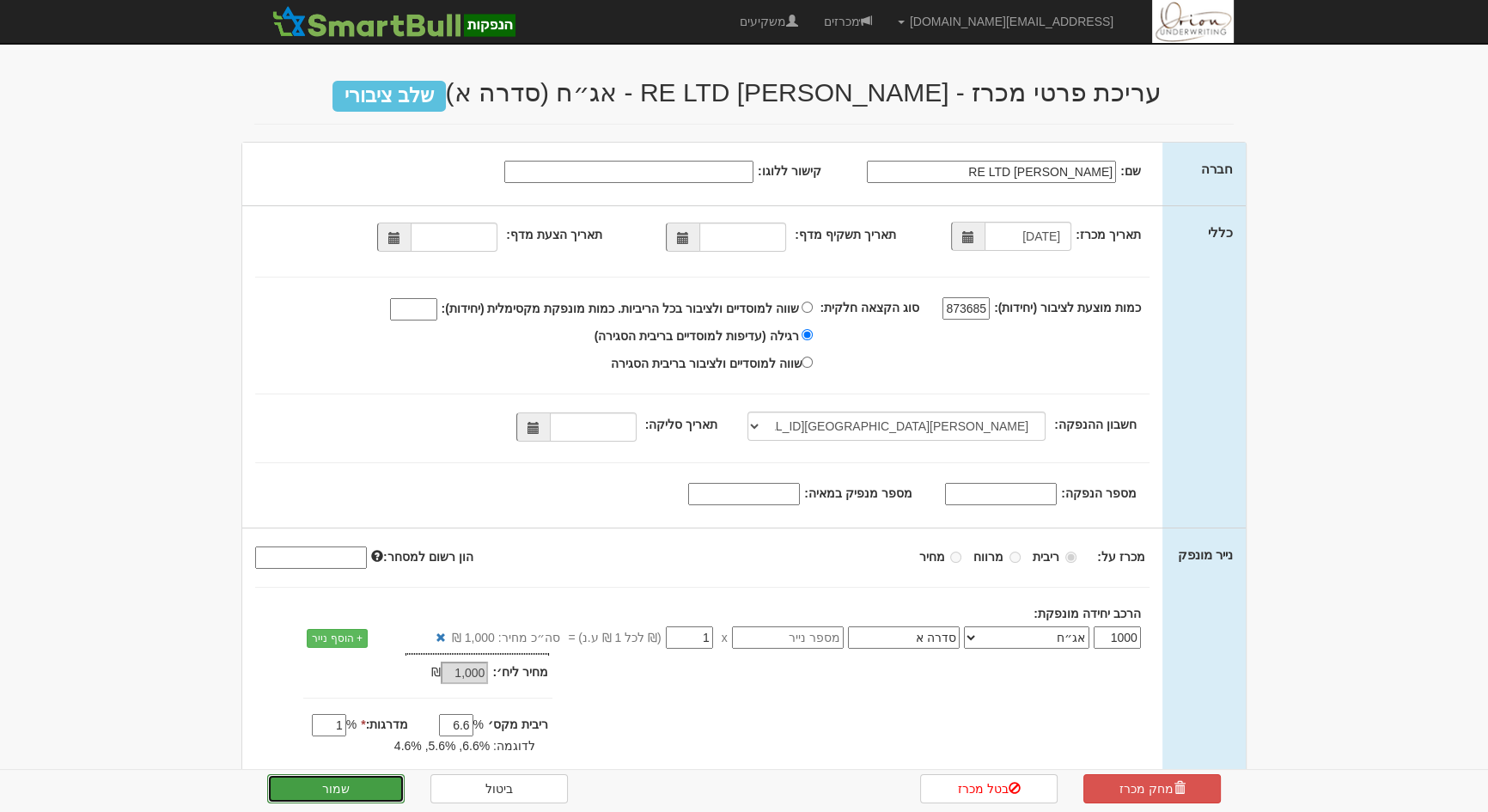
click at [539, 433] on span at bounding box center [533, 428] width 12 height 12
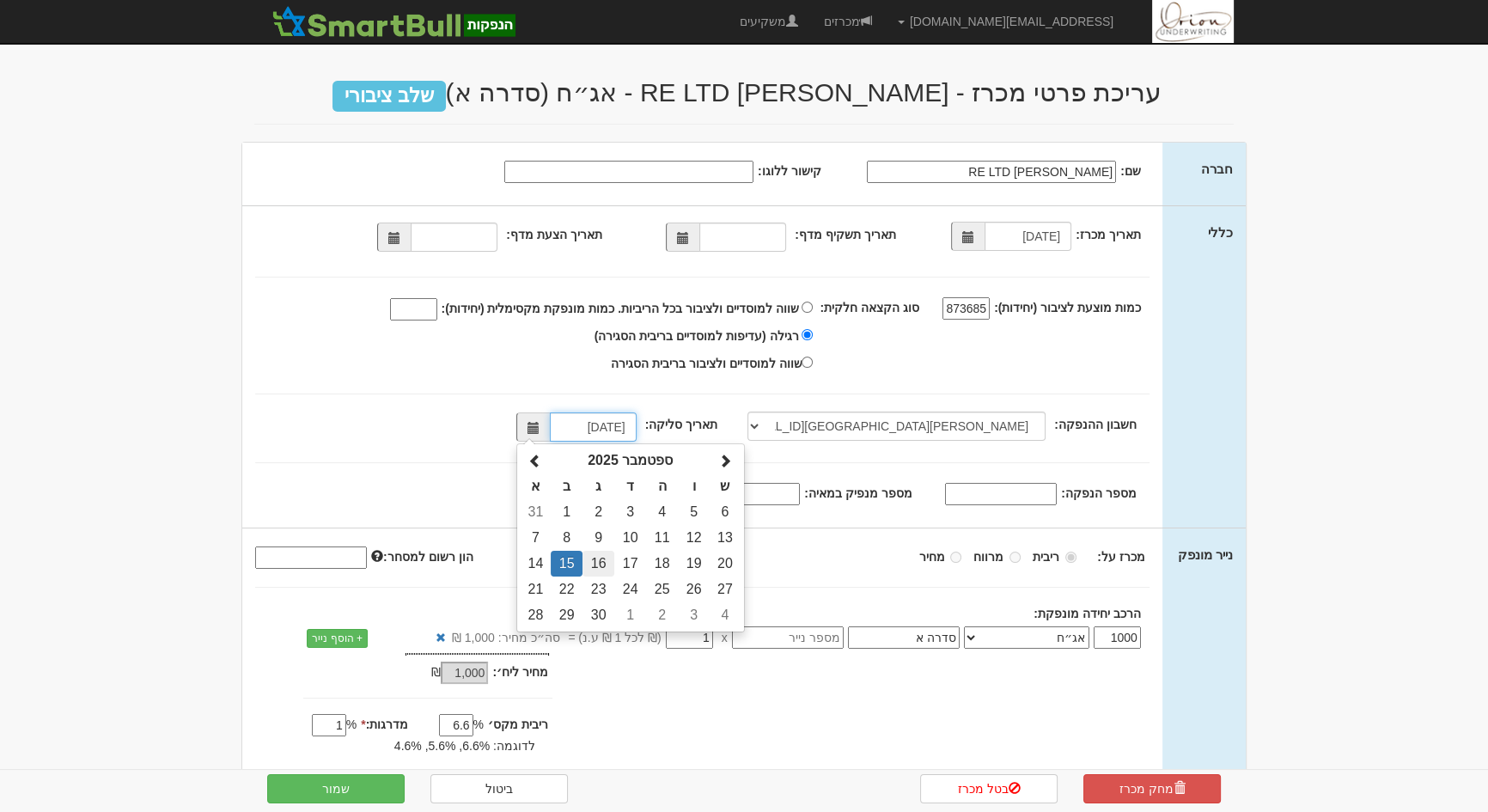
click at [604, 566] on td "16" at bounding box center [598, 563] width 31 height 25
type input "16/09/2025"
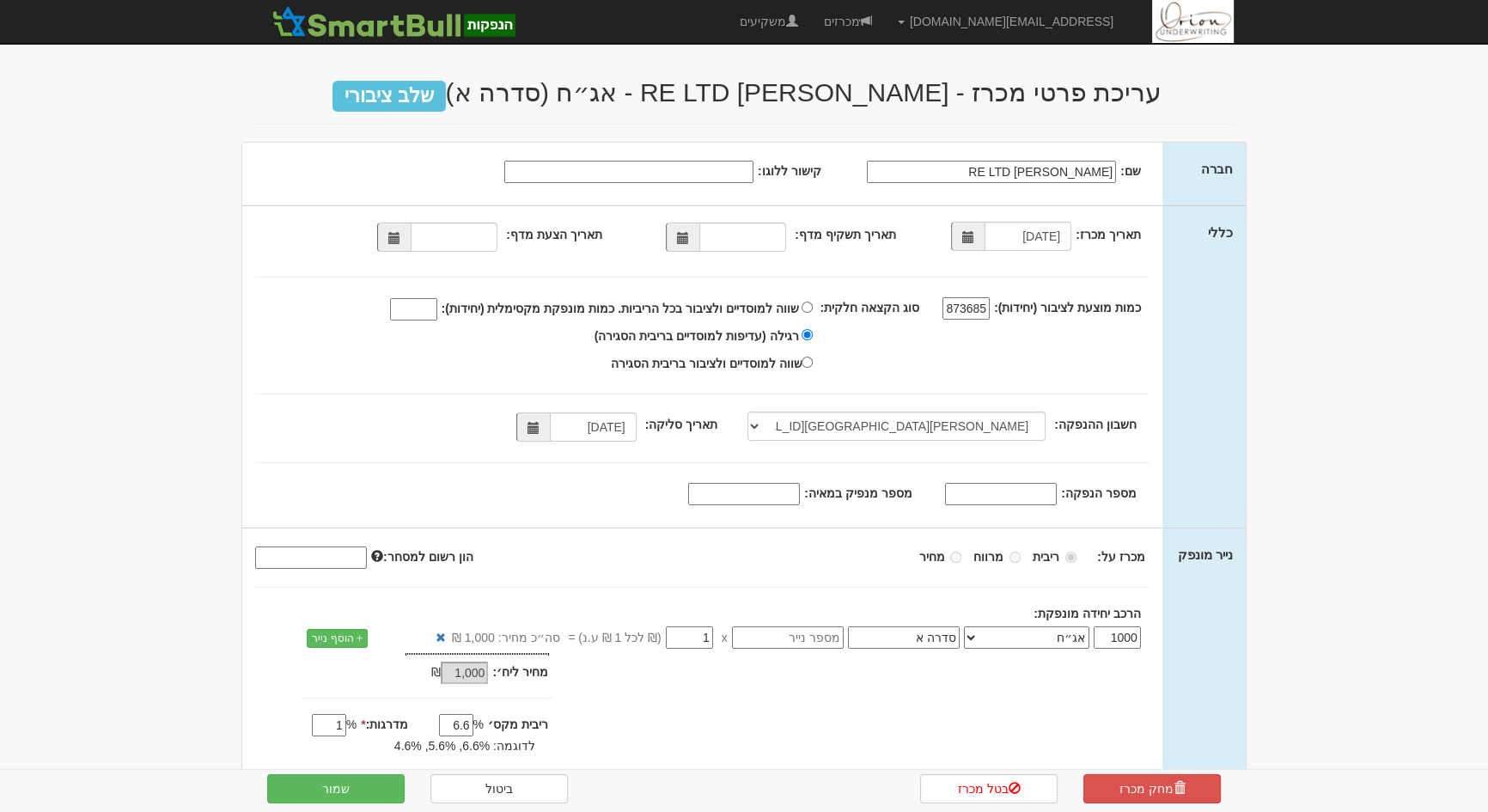
click at [374, 770] on div "מחק מכרז בטל מכרז ביטול שמור" at bounding box center [744, 788] width 1005 height 38
click at [354, 782] on button "שמור" at bounding box center [336, 788] width 137 height 29
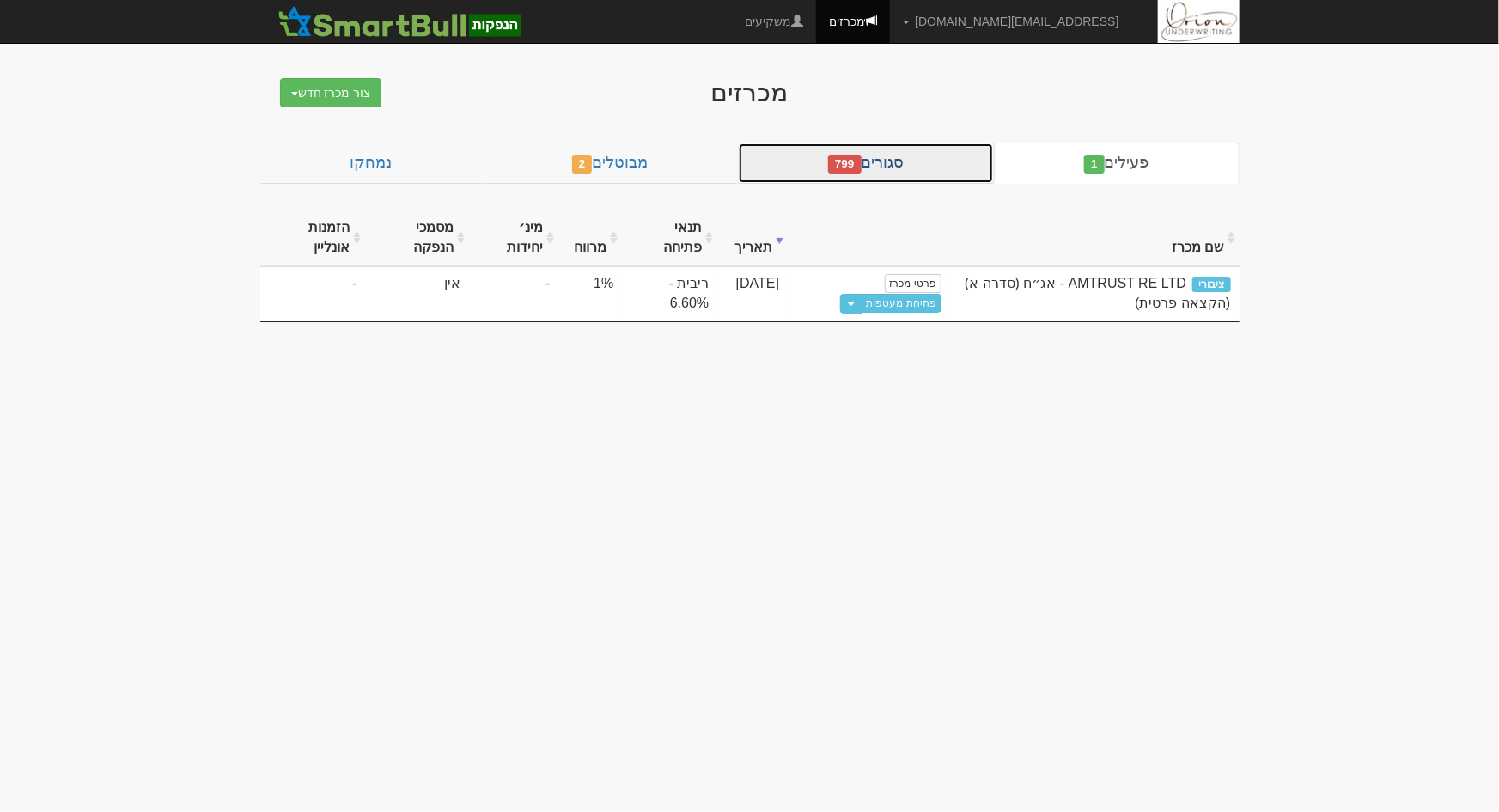
click at [956, 172] on link "סגורים 799" at bounding box center [865, 163] width 256 height 41
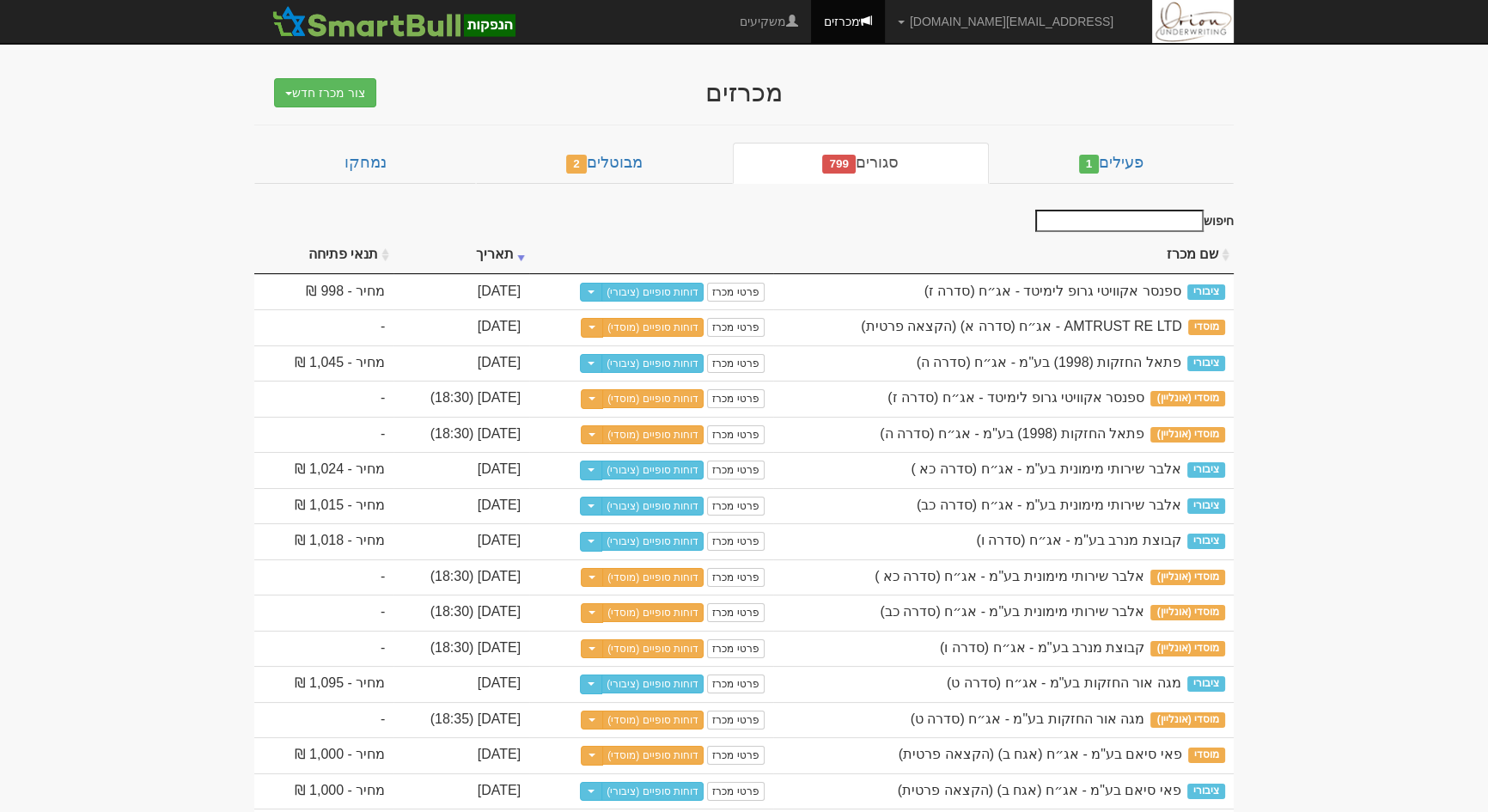
drag, startPoint x: 1340, startPoint y: 438, endPoint x: 996, endPoint y: 372, distance: 350.3
click at [704, 292] on link "דוחות סופיים (ציבורי)" at bounding box center [652, 292] width 102 height 19
